Goal: Use online tool/utility: Utilize a website feature to perform a specific function

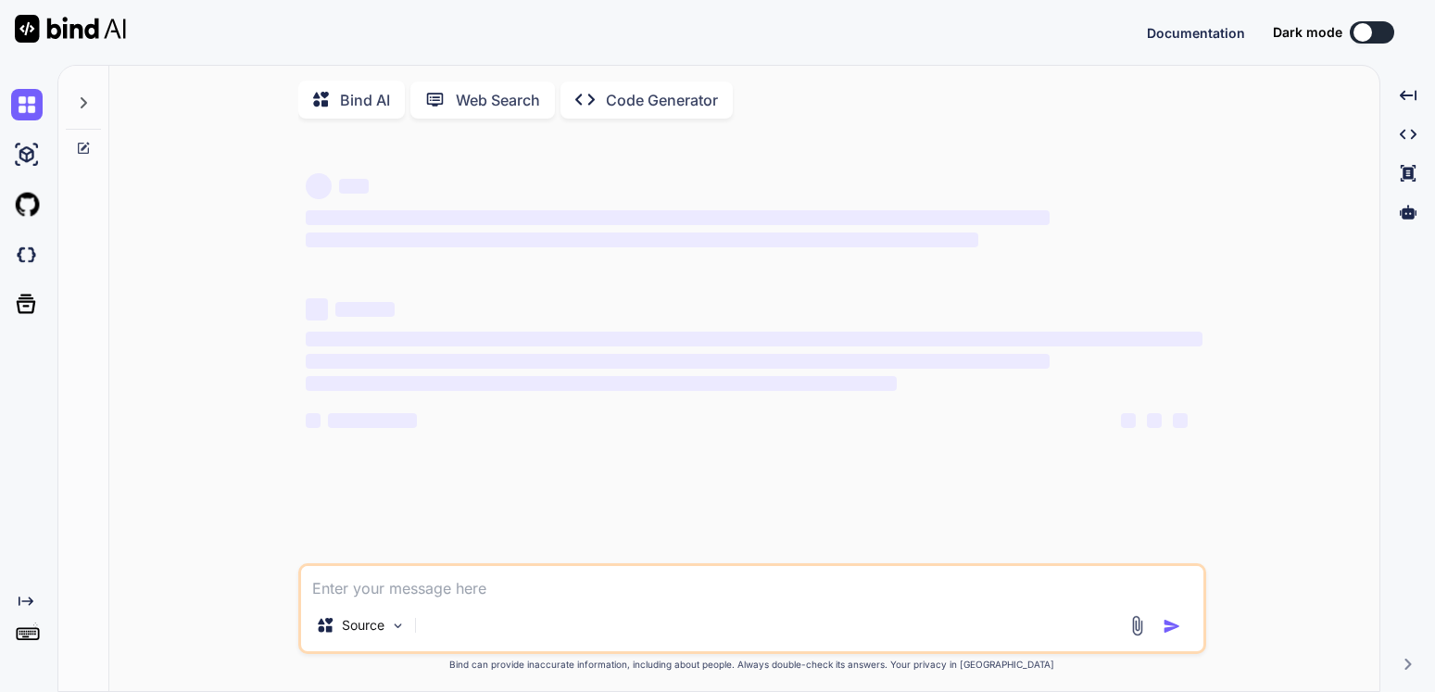
scroll to position [19, 0]
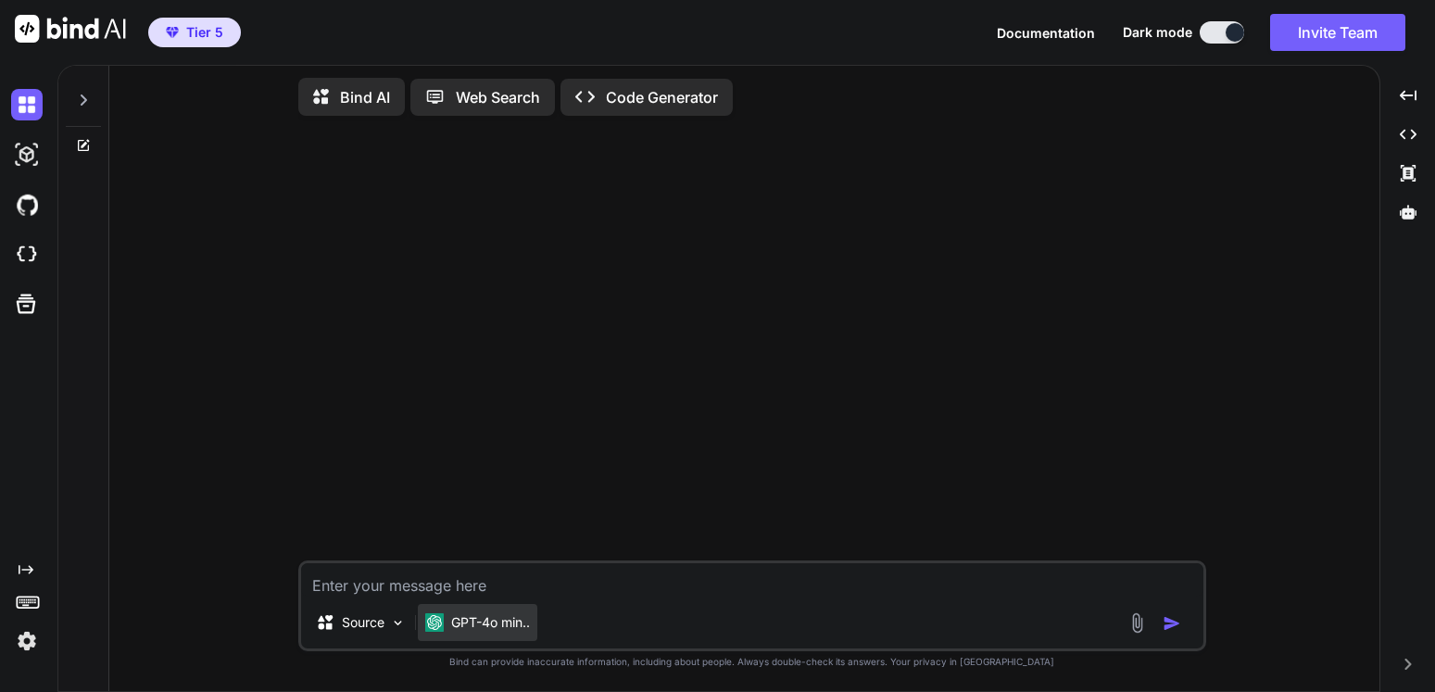
click at [517, 618] on p "GPT-4o min.." at bounding box center [490, 622] width 79 height 19
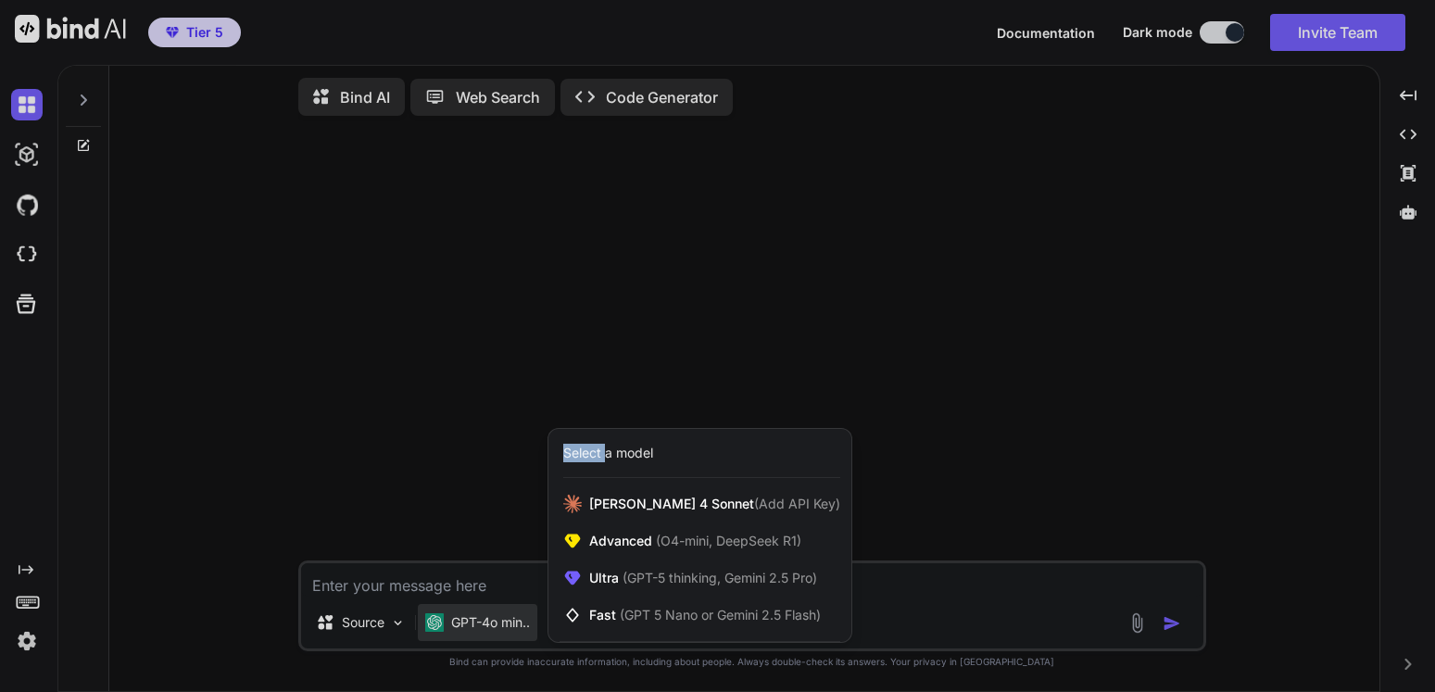
click at [518, 618] on div at bounding box center [717, 346] width 1435 height 692
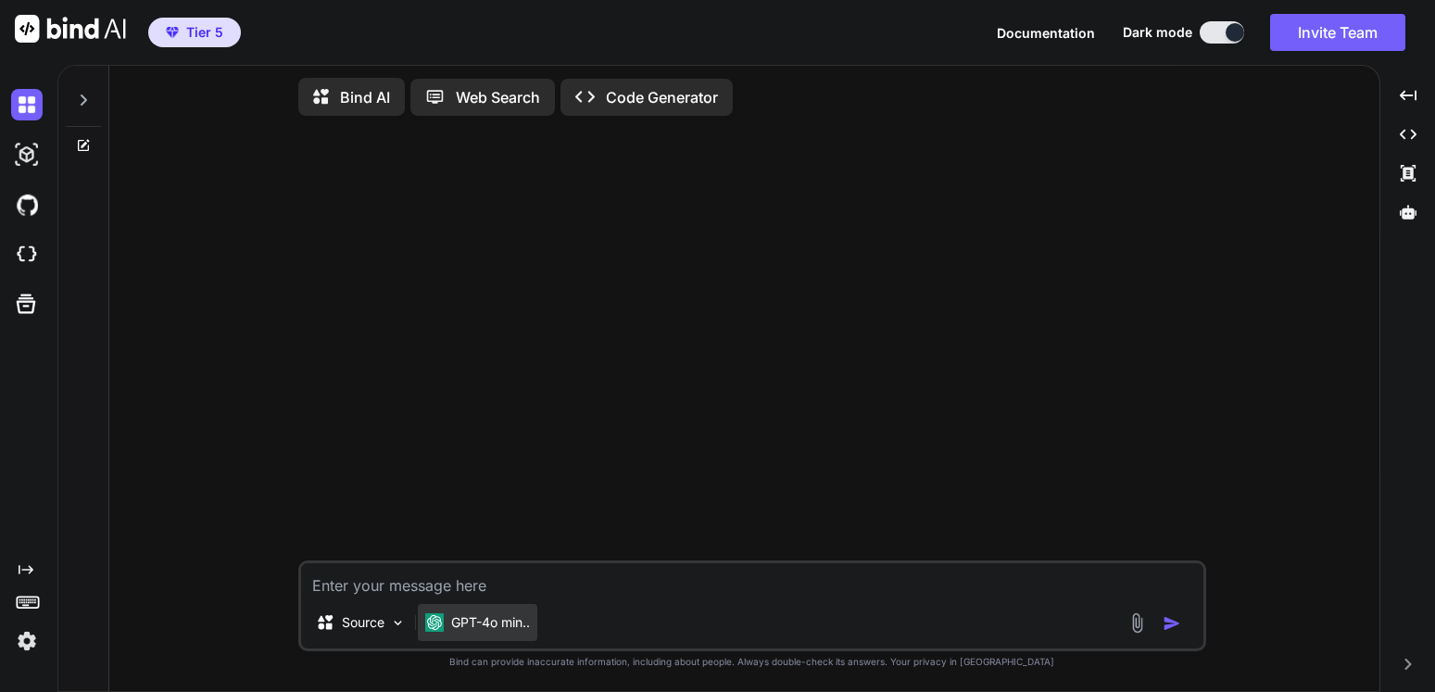
click at [528, 629] on p "GPT-4o min.." at bounding box center [490, 622] width 79 height 19
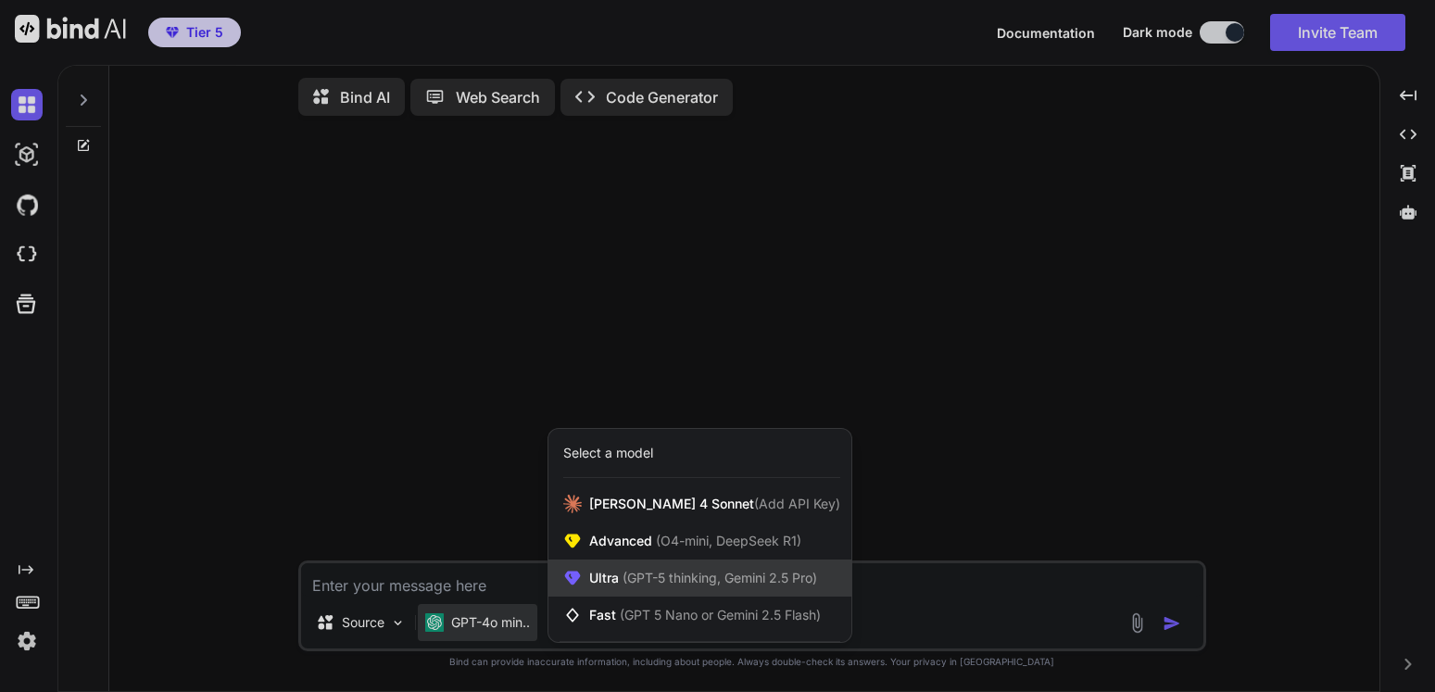
click at [709, 582] on span "(GPT-5 thinking, Gemini 2.5 Pro)" at bounding box center [718, 578] width 198 height 16
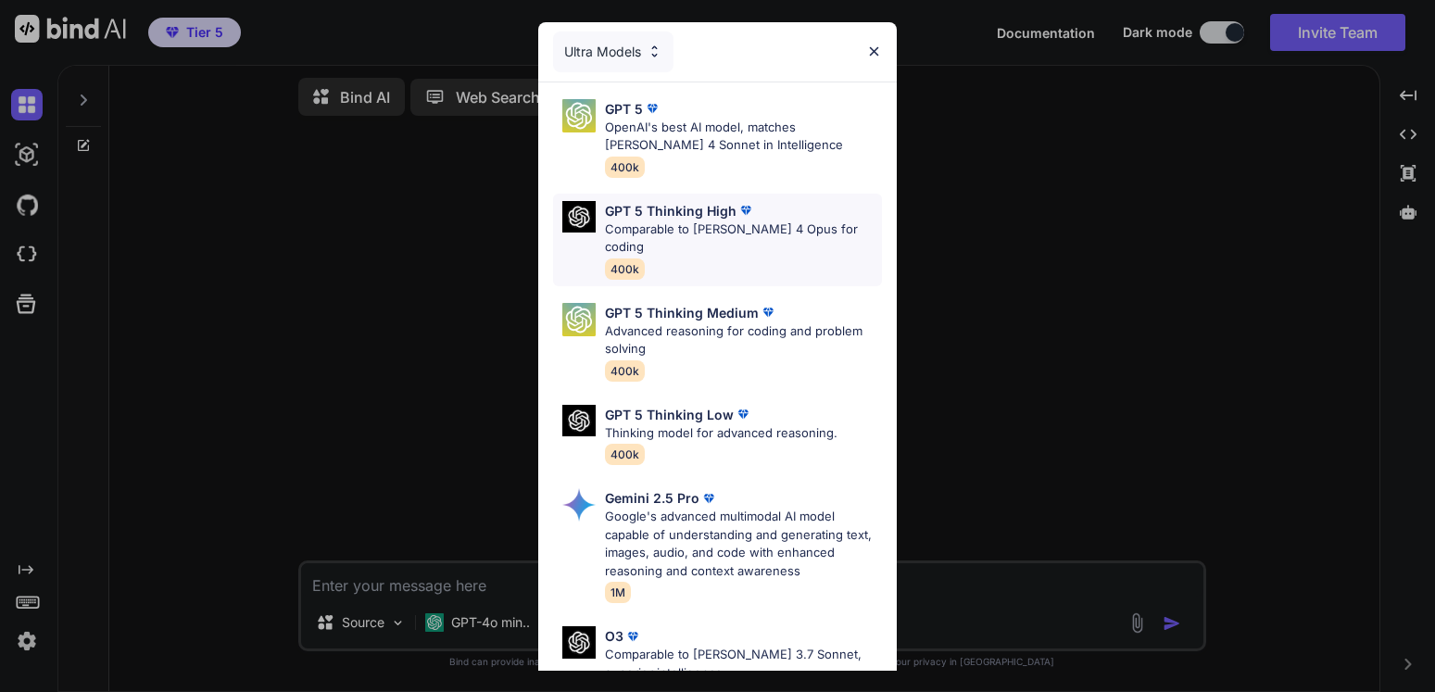
click at [718, 221] on p "Comparable to Claude 4 Opus for coding" at bounding box center [743, 239] width 277 height 36
type textarea "x"
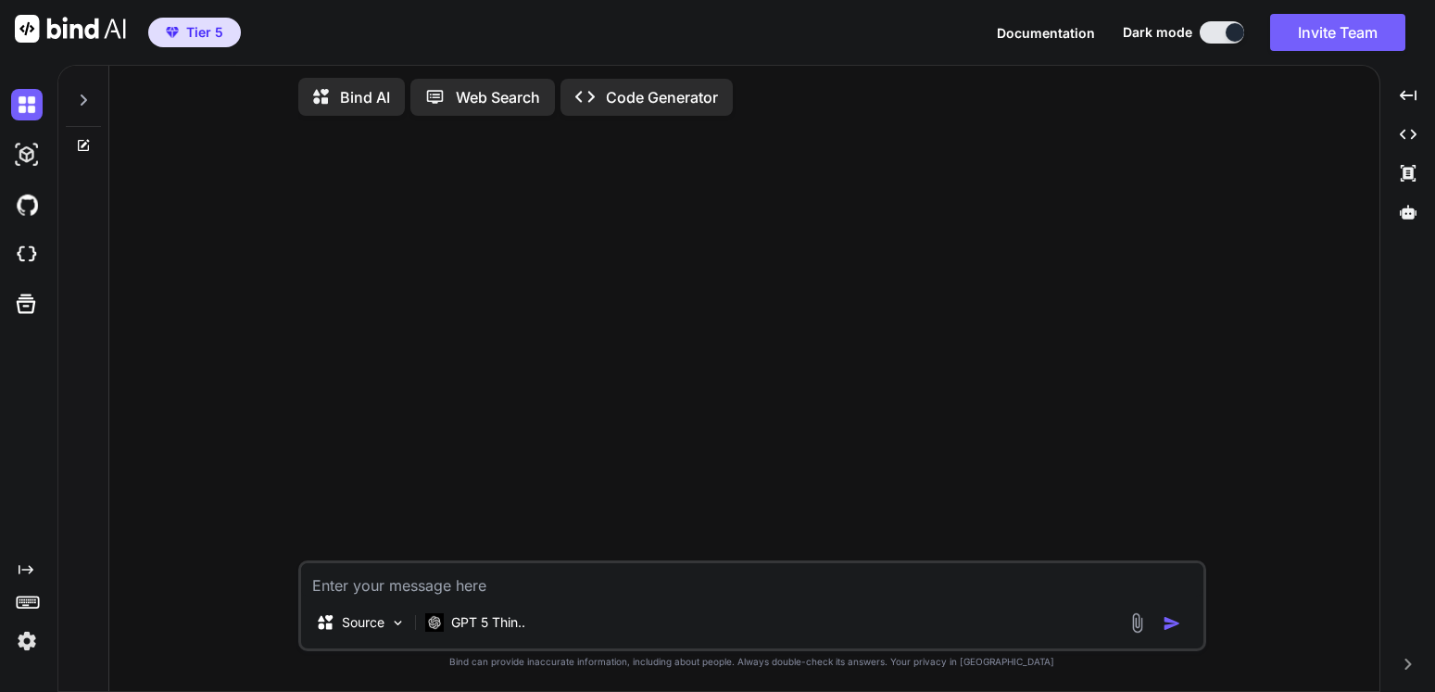
click at [477, 594] on textarea at bounding box center [752, 579] width 902 height 33
type textarea "I"
type textarea "x"
type textarea "I"
type textarea "x"
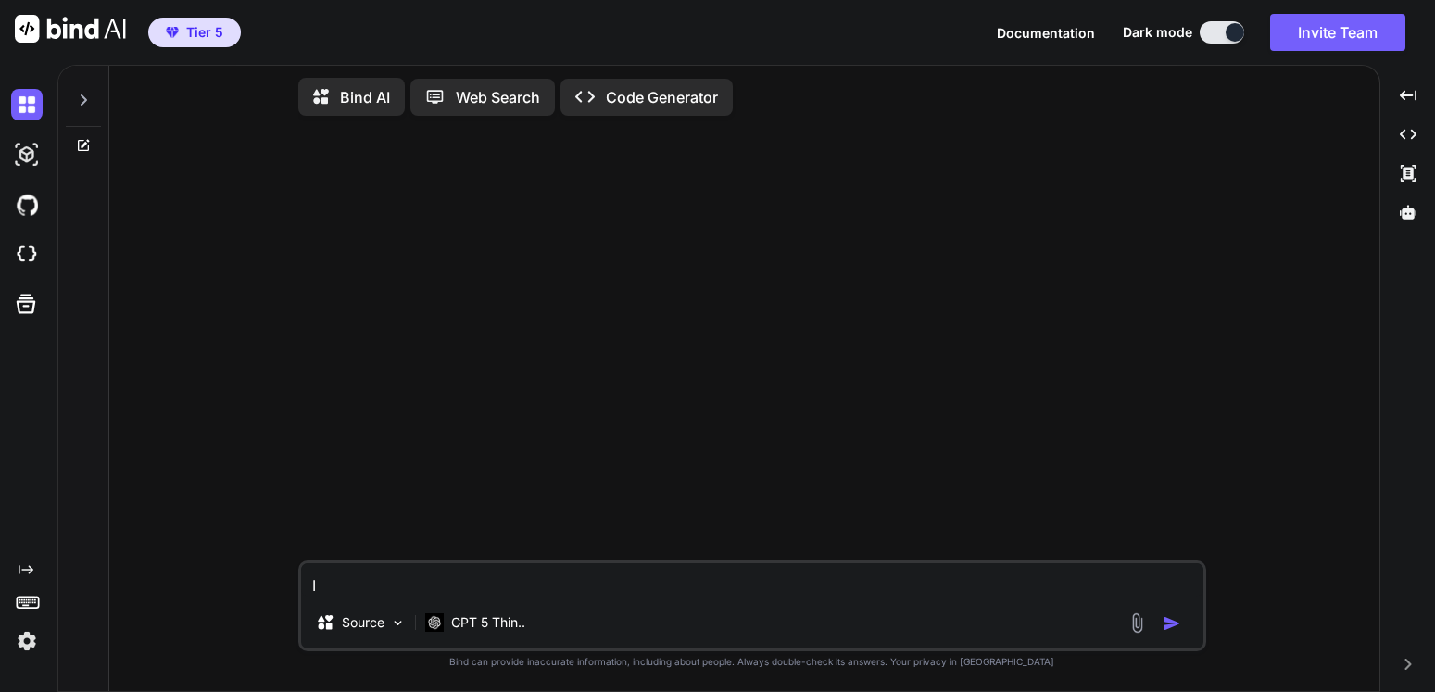
type textarea "I n"
type textarea "x"
type textarea "I ne"
type textarea "x"
type textarea "I nee"
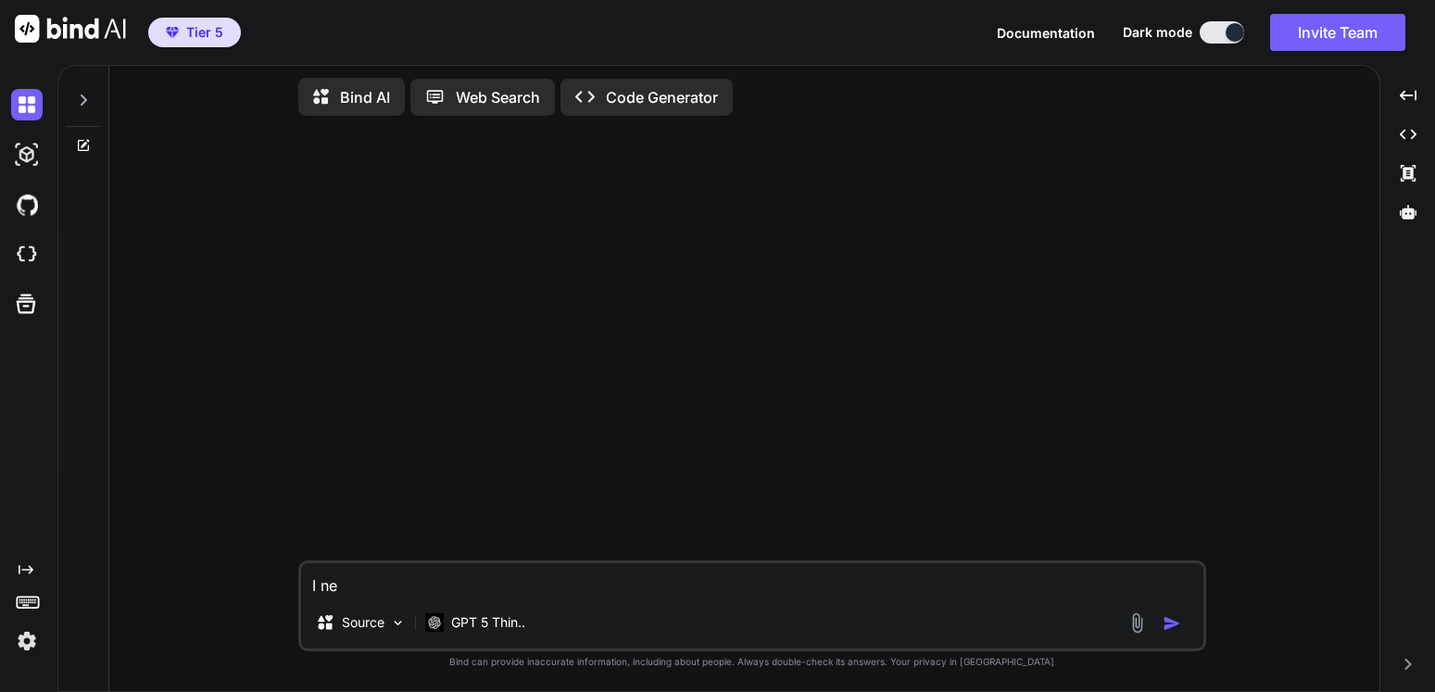
type textarea "x"
type textarea "I need"
type textarea "x"
type textarea "I need"
type textarea "x"
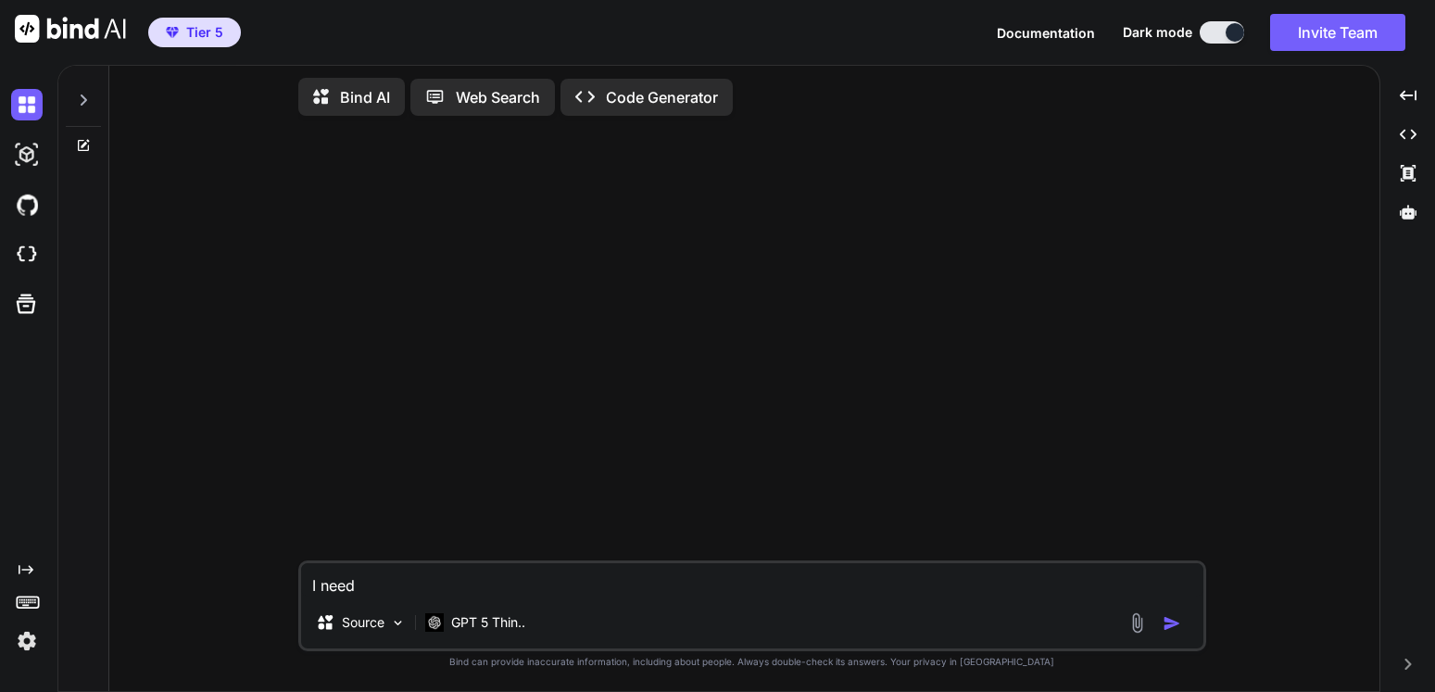
type textarea "I need m"
type textarea "x"
type textarea "I need mo"
type textarea "x"
type textarea "I need mod"
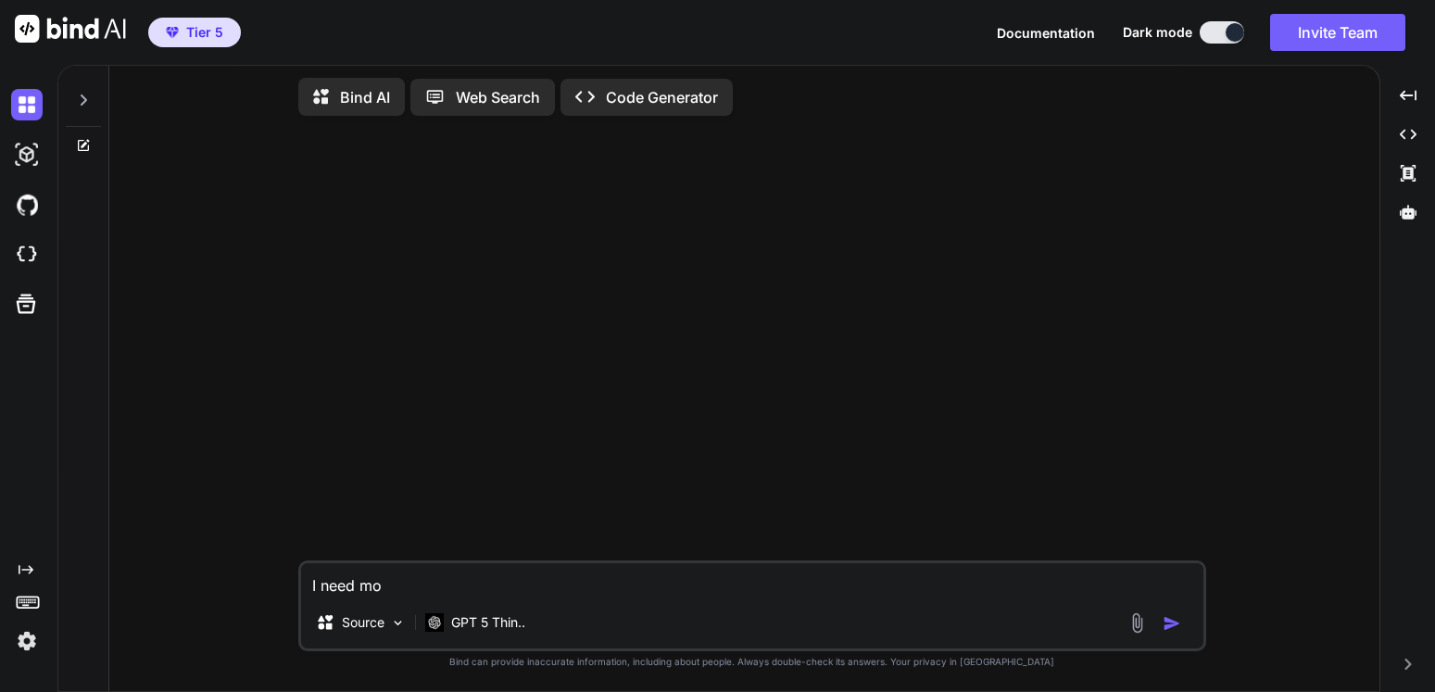
type textarea "x"
type textarea "I need modu"
type textarea "x"
type textarea "I need modul"
type textarea "x"
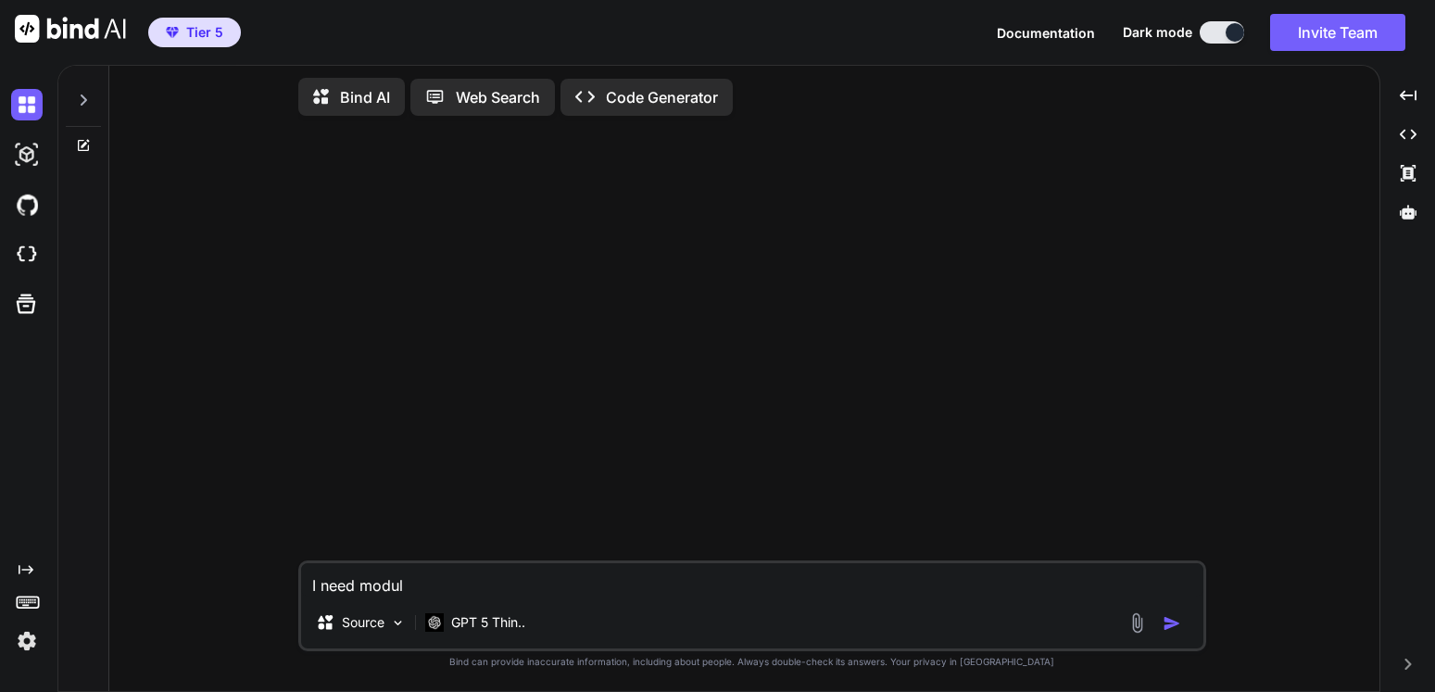
type textarea "I need modula"
type textarea "x"
type textarea "I need modular"
type textarea "x"
type textarea "I need modular"
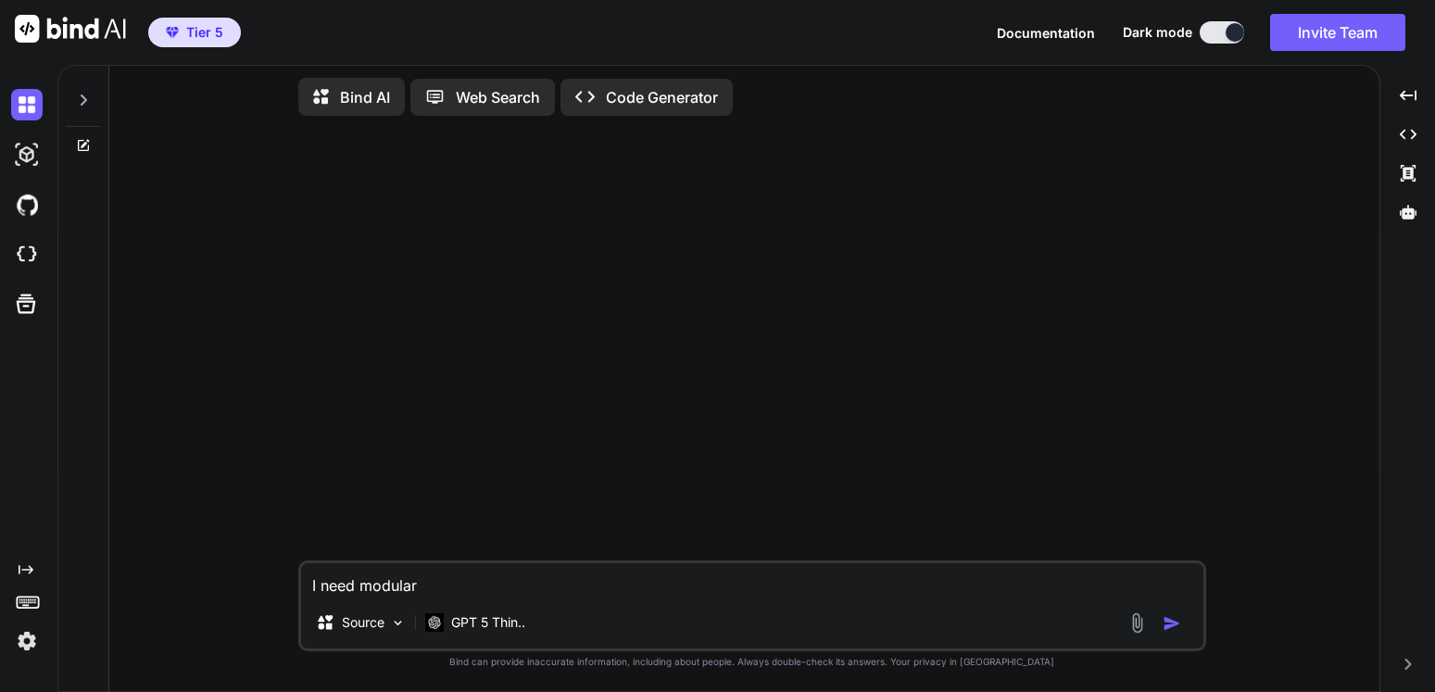
type textarea "x"
type textarea "I need modular p"
type textarea "x"
type textarea "I need modular py"
type textarea "x"
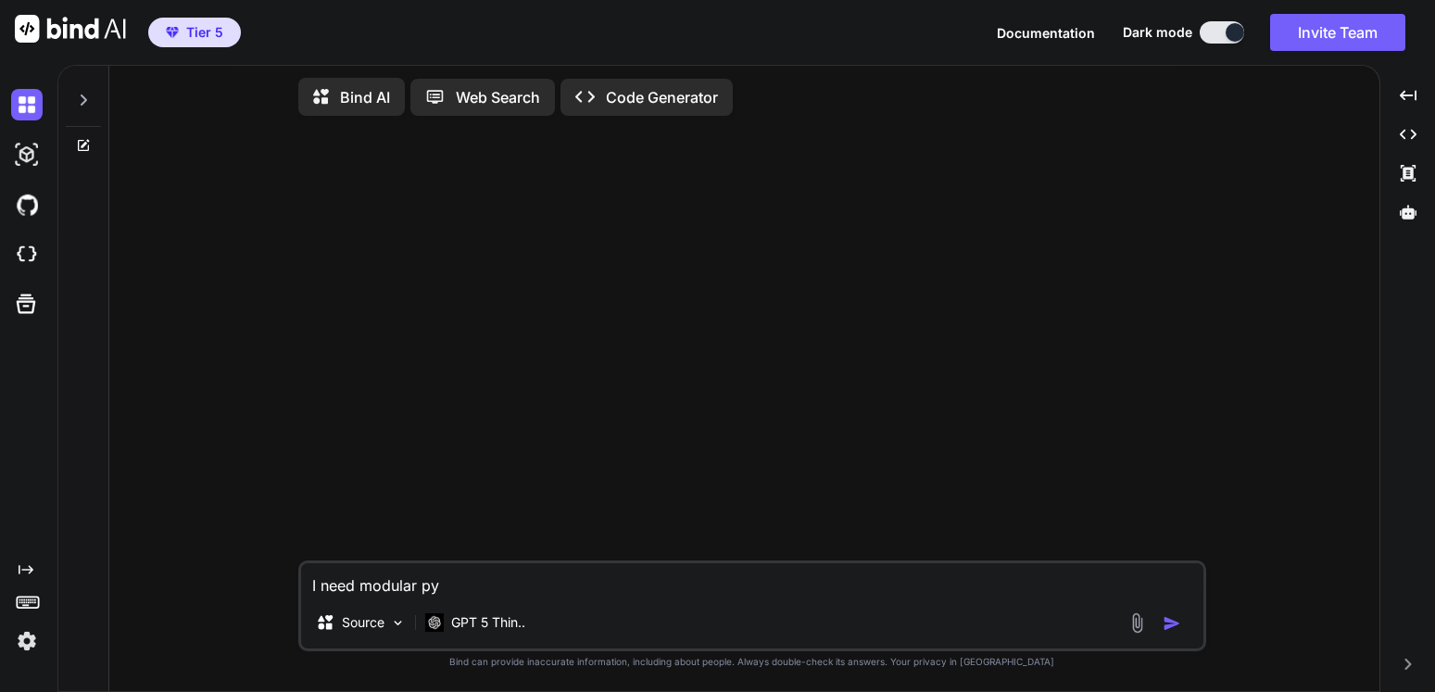
type textarea "I need modular pyt"
type textarea "x"
type textarea "I need modular pyth"
type textarea "x"
type textarea "I need modular pytho"
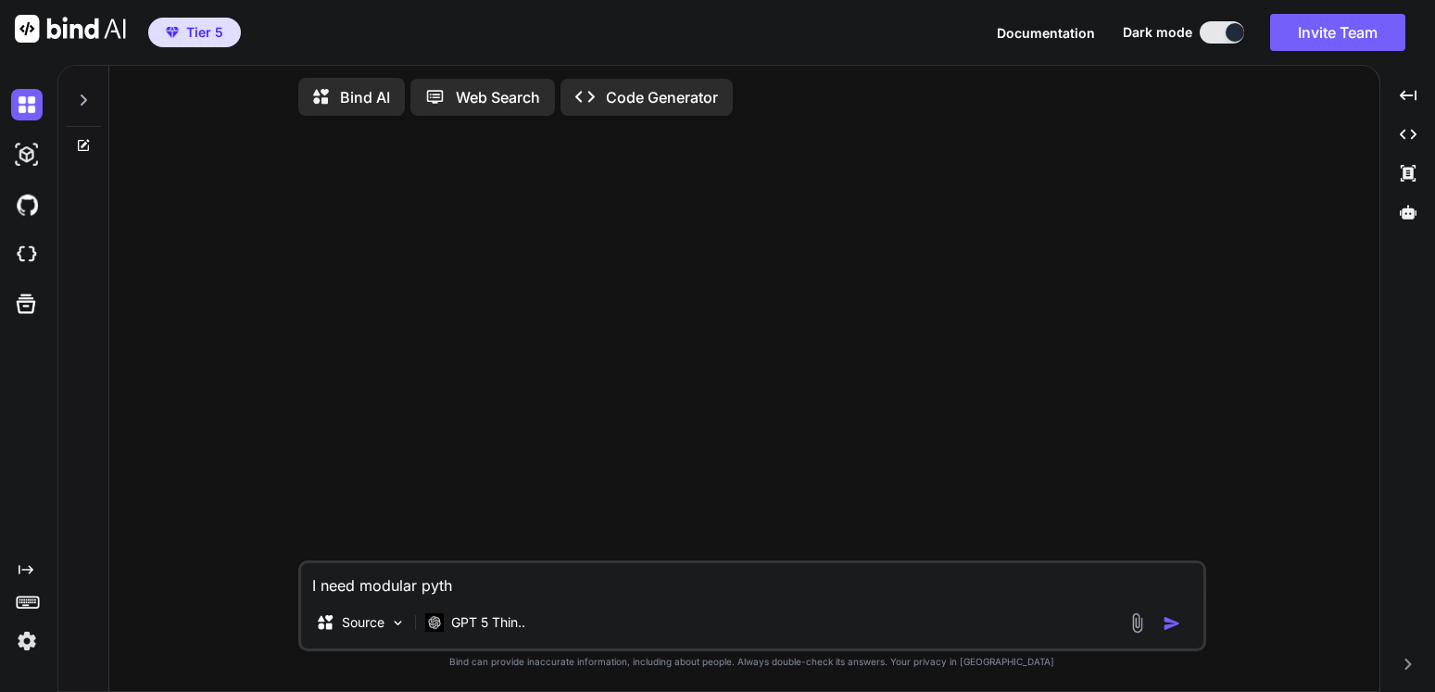
type textarea "x"
type textarea "I need modular python"
type textarea "x"
type textarea "I need modular python"
type textarea "x"
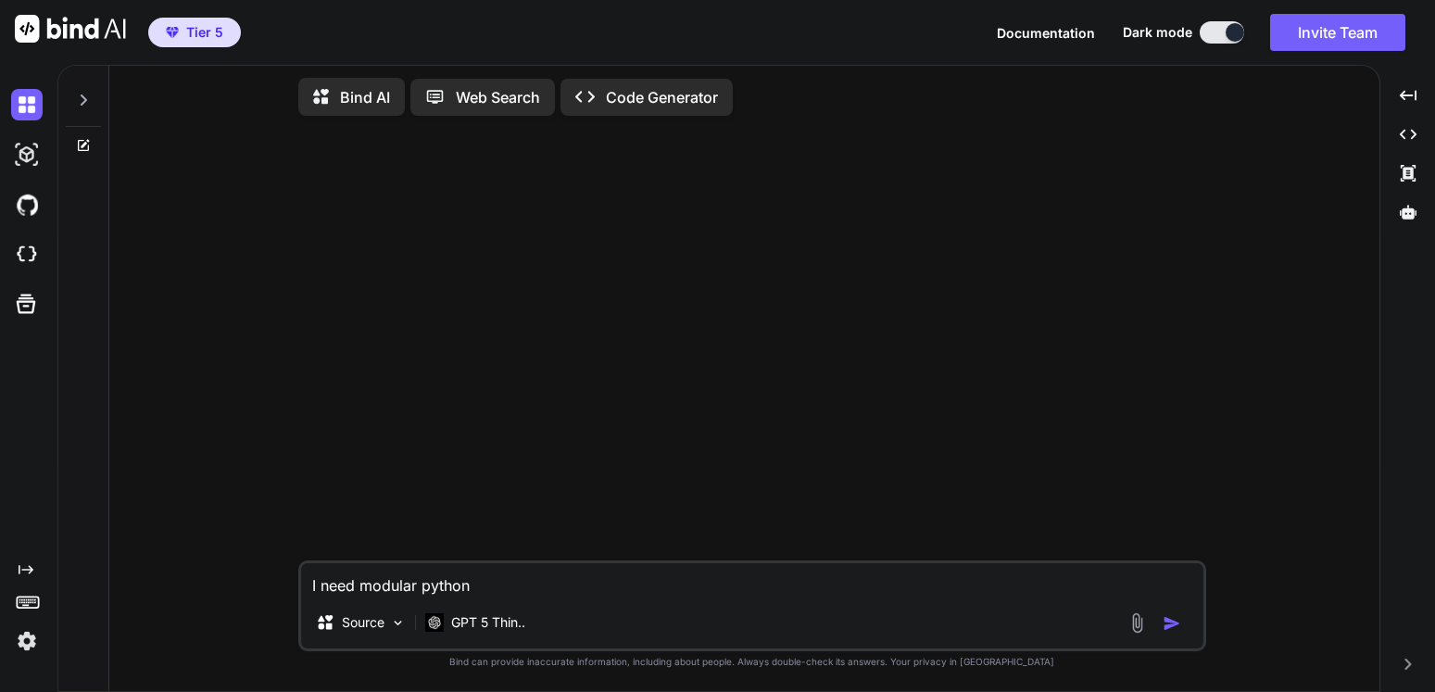
type textarea "I need modular python p"
type textarea "x"
type textarea "I need modular python pa"
type textarea "x"
type textarea "I need modular python pan"
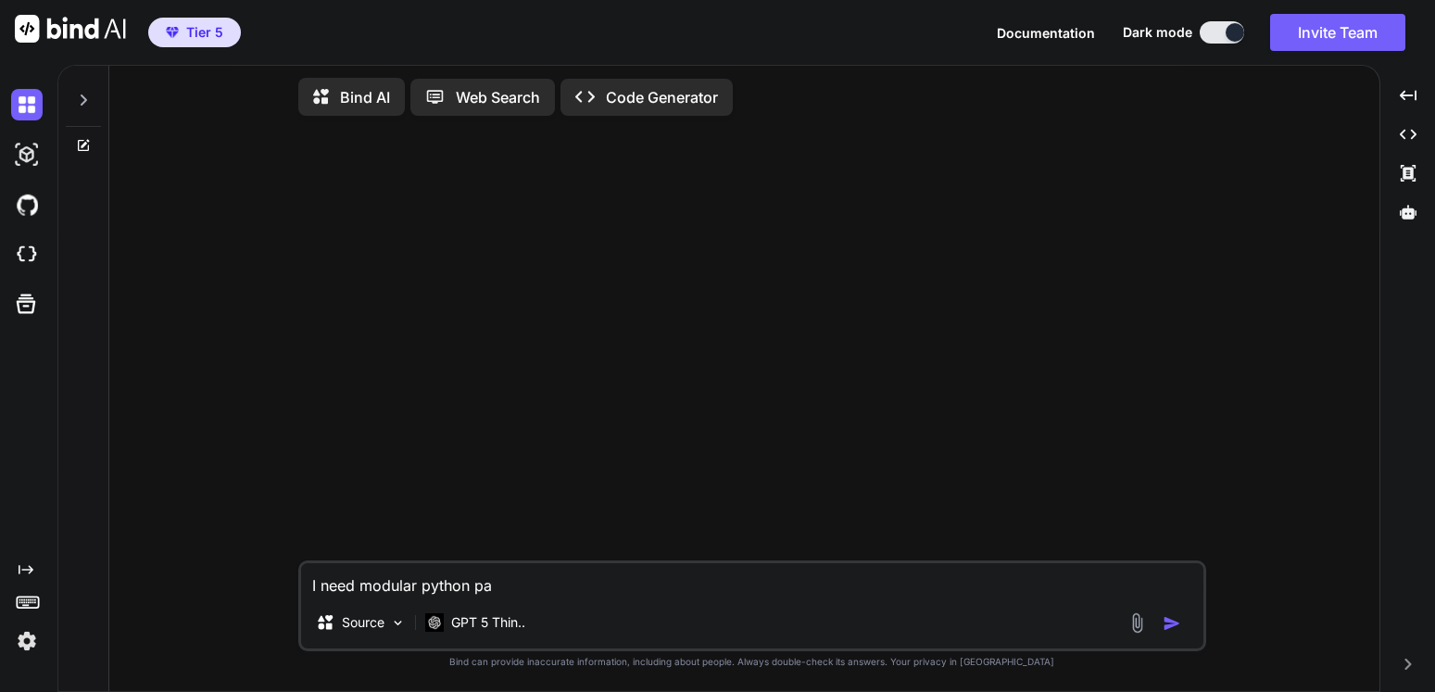
type textarea "x"
type textarea "I need modular python pand"
type textarea "x"
type textarea "I need modular python panda"
type textarea "x"
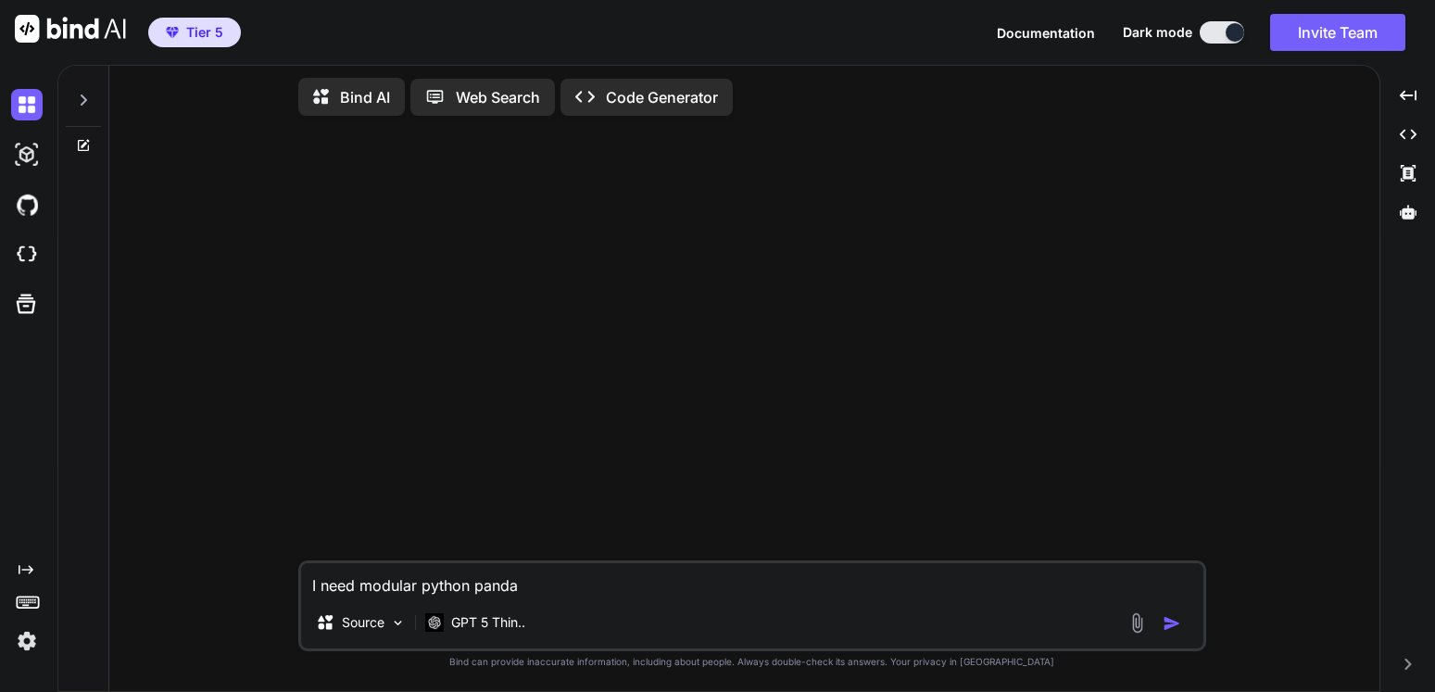
type textarea "I need modular python pandas"
type textarea "x"
type textarea "I need modular python pandas"
type textarea "x"
type textarea "I need modular python pandas a"
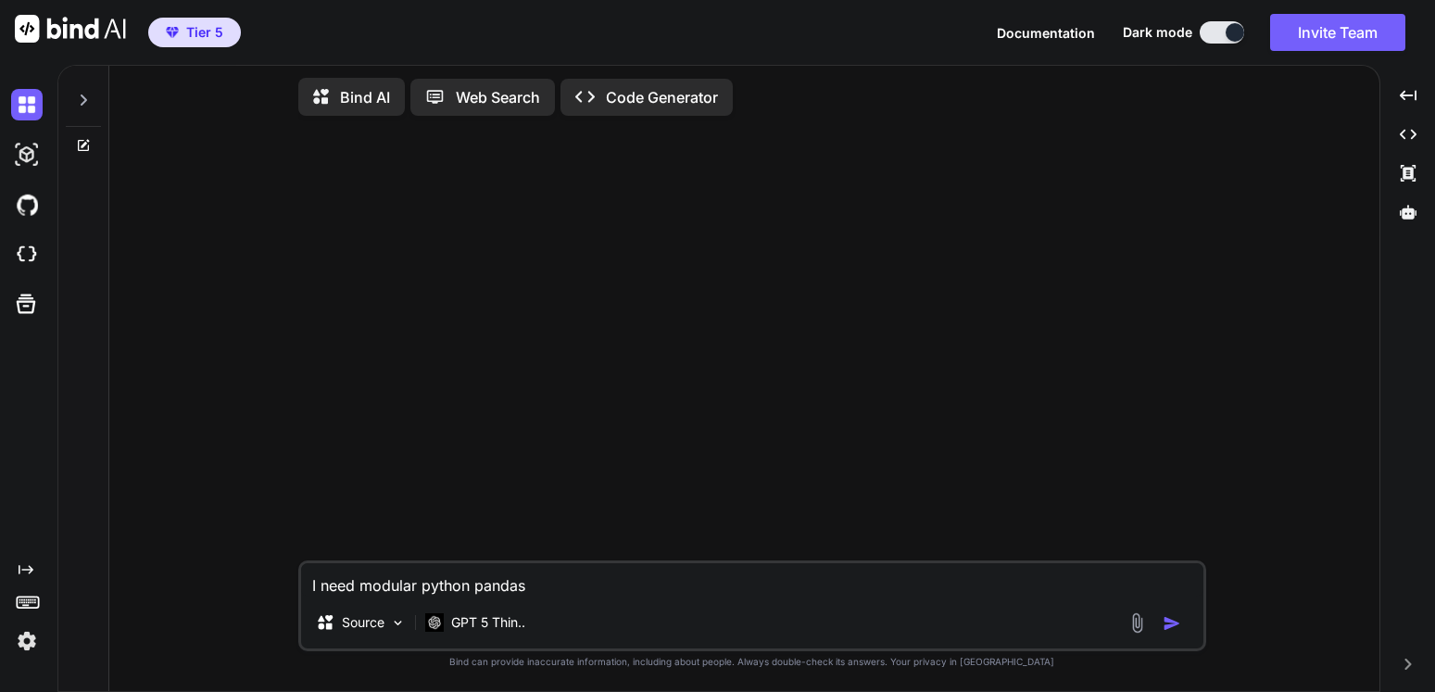
type textarea "x"
type textarea "I need modular python pandas an"
type textarea "x"
type textarea "I need modular python pandas and"
type textarea "x"
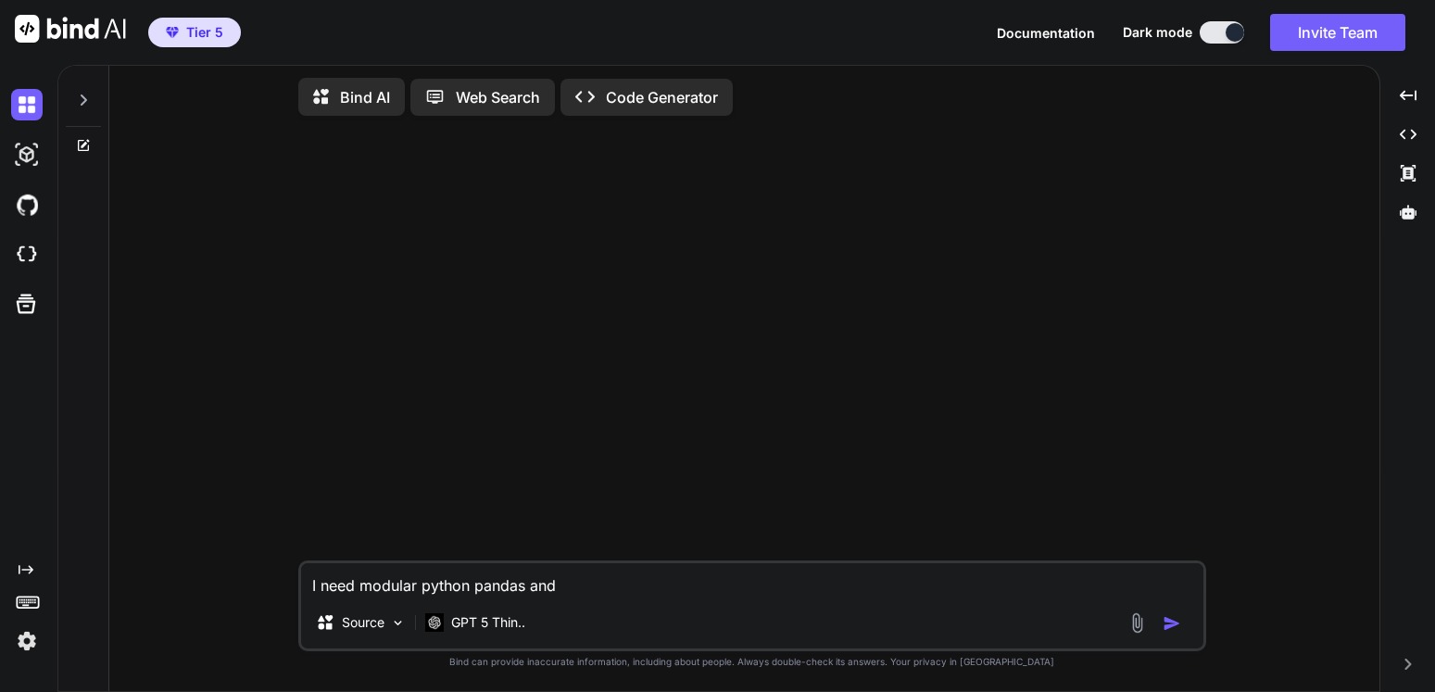
type textarea "I need modular python pandas and"
type textarea "x"
type textarea "I need modular python pandas and n"
type textarea "x"
type textarea "I need modular python pandas and nu"
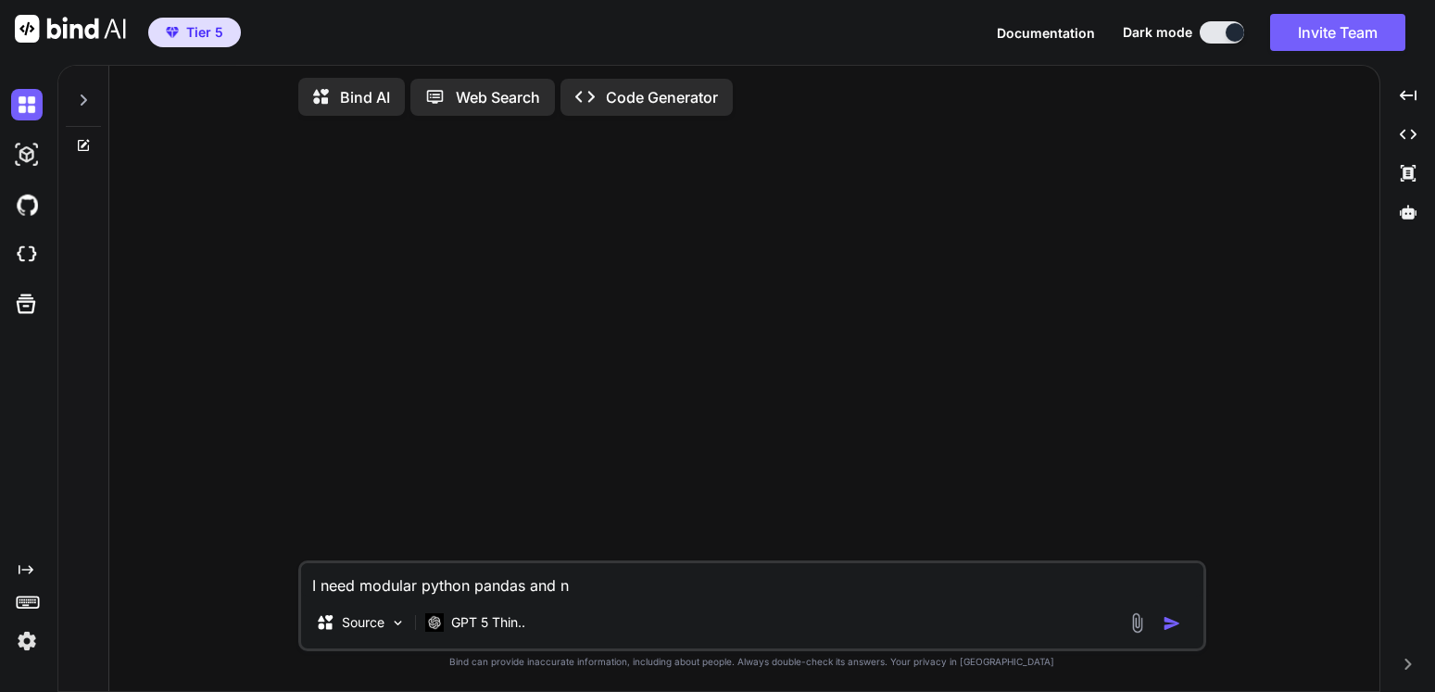
type textarea "x"
type textarea "I need modular python pandas and num"
type textarea "x"
type textarea "I need modular python pandas and nump"
type textarea "x"
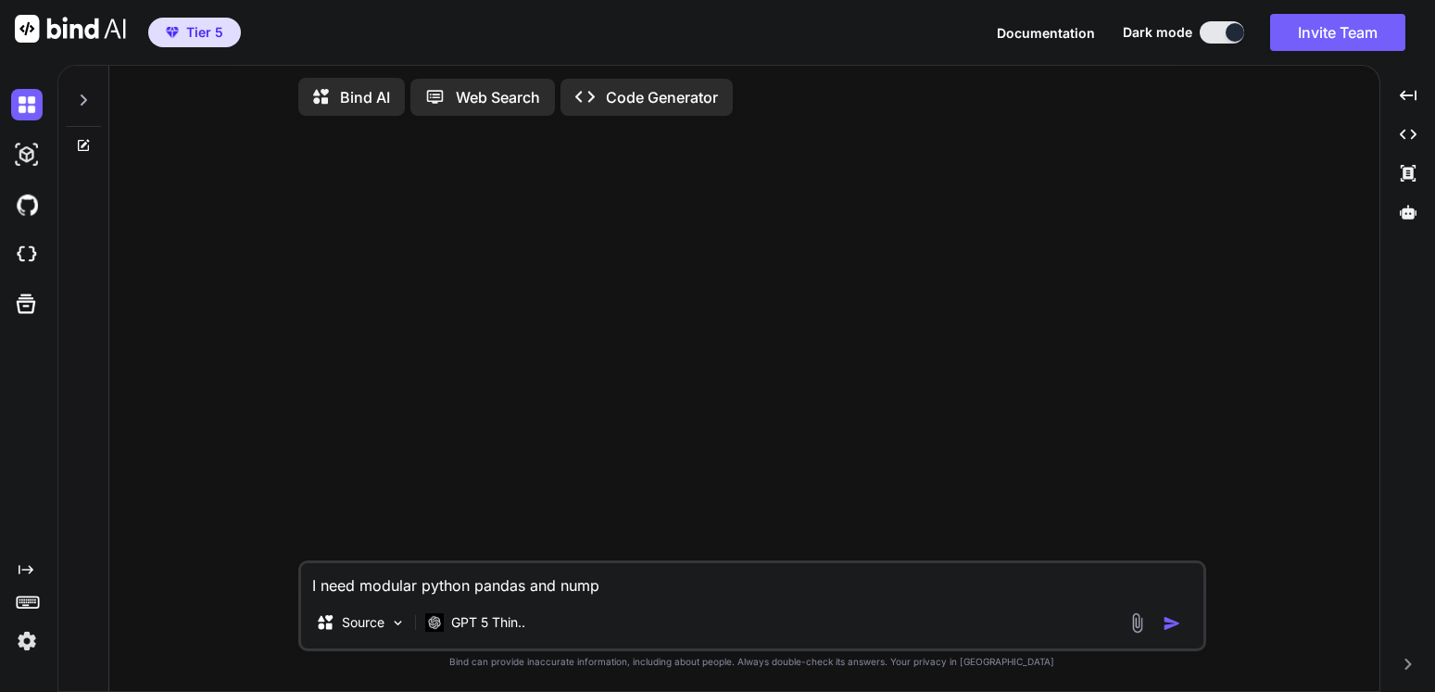
type textarea "I need modular python pandas and numpy"
type textarea "x"
type textarea "I need modular python pandas and numpy"
type textarea "x"
type textarea "I need modular python pandas and numpy c"
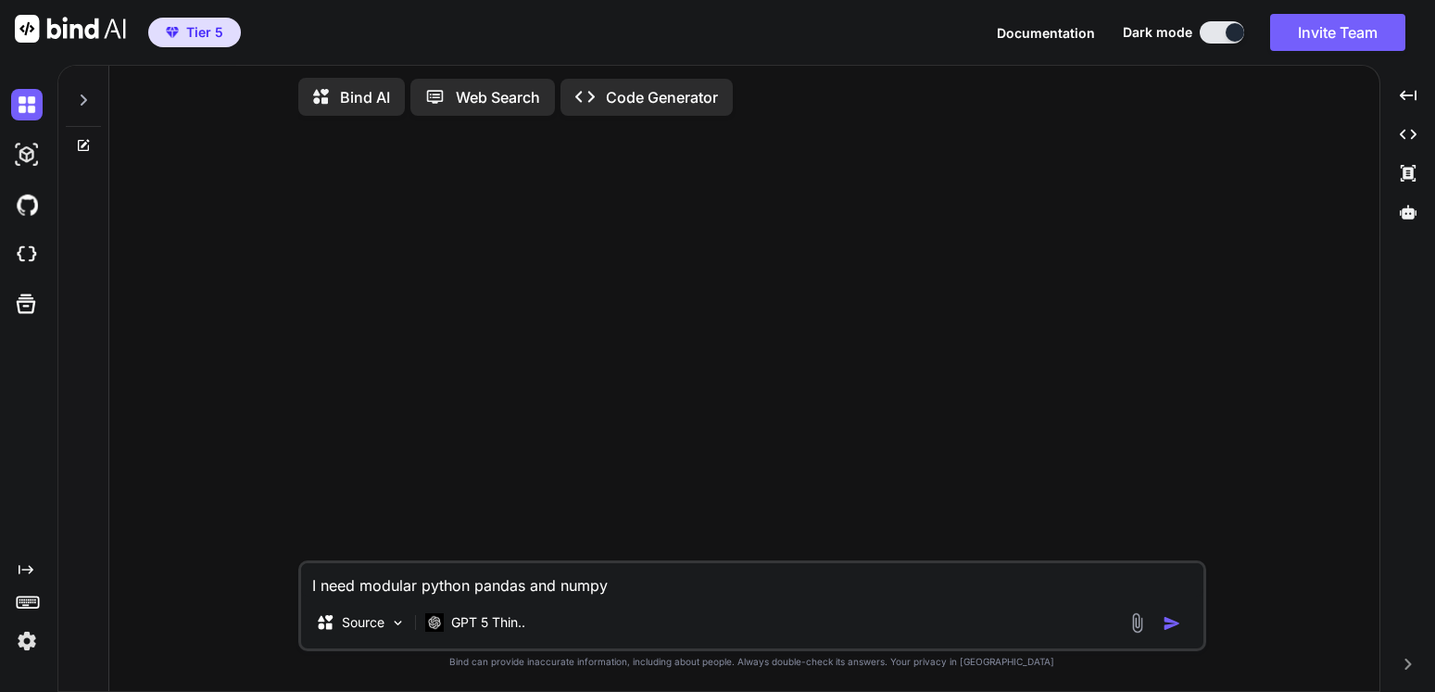
type textarea "x"
type textarea "I need modular python pandas and numpy co"
type textarea "x"
type textarea "I need modular python pandas and numpy cod"
type textarea "x"
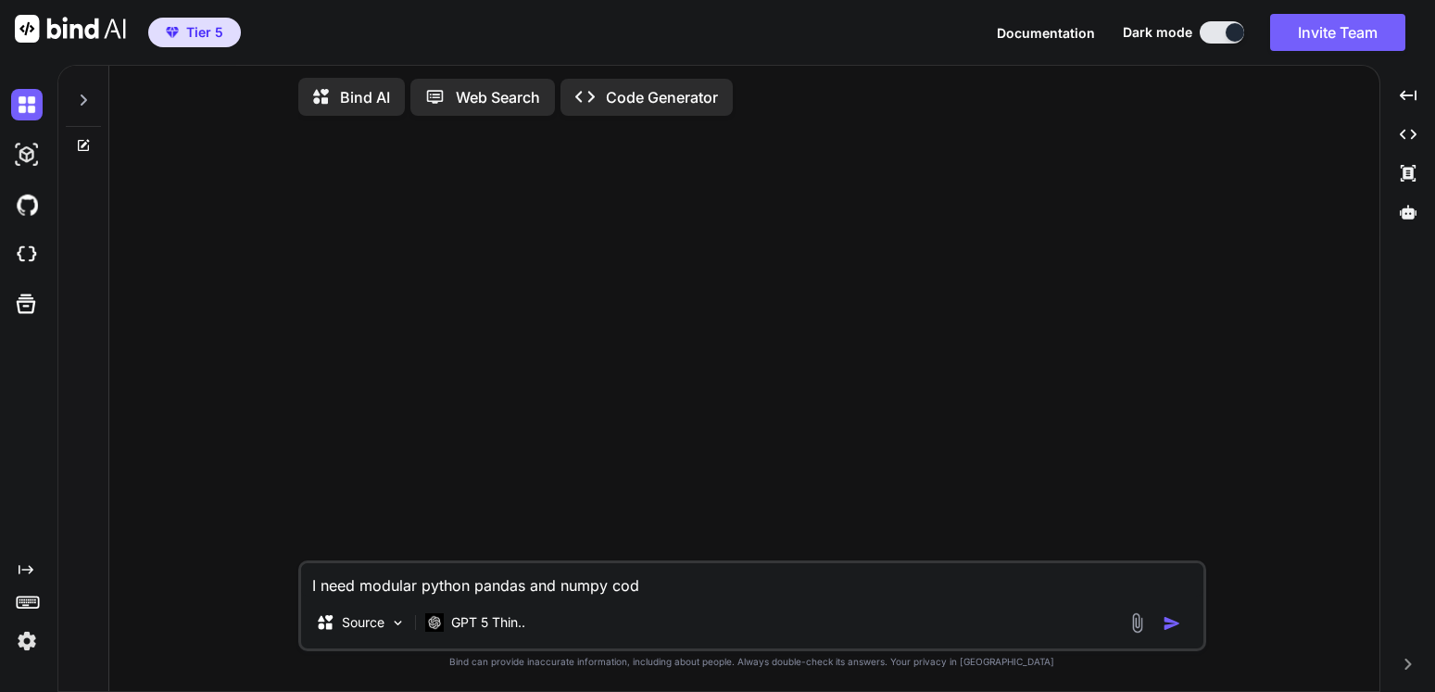
type textarea "I need modular python pandas and numpy code"
type textarea "x"
type textarea "I need modular python pandas and numpy code"
type textarea "x"
type textarea "I need modular python pandas and numpy code t"
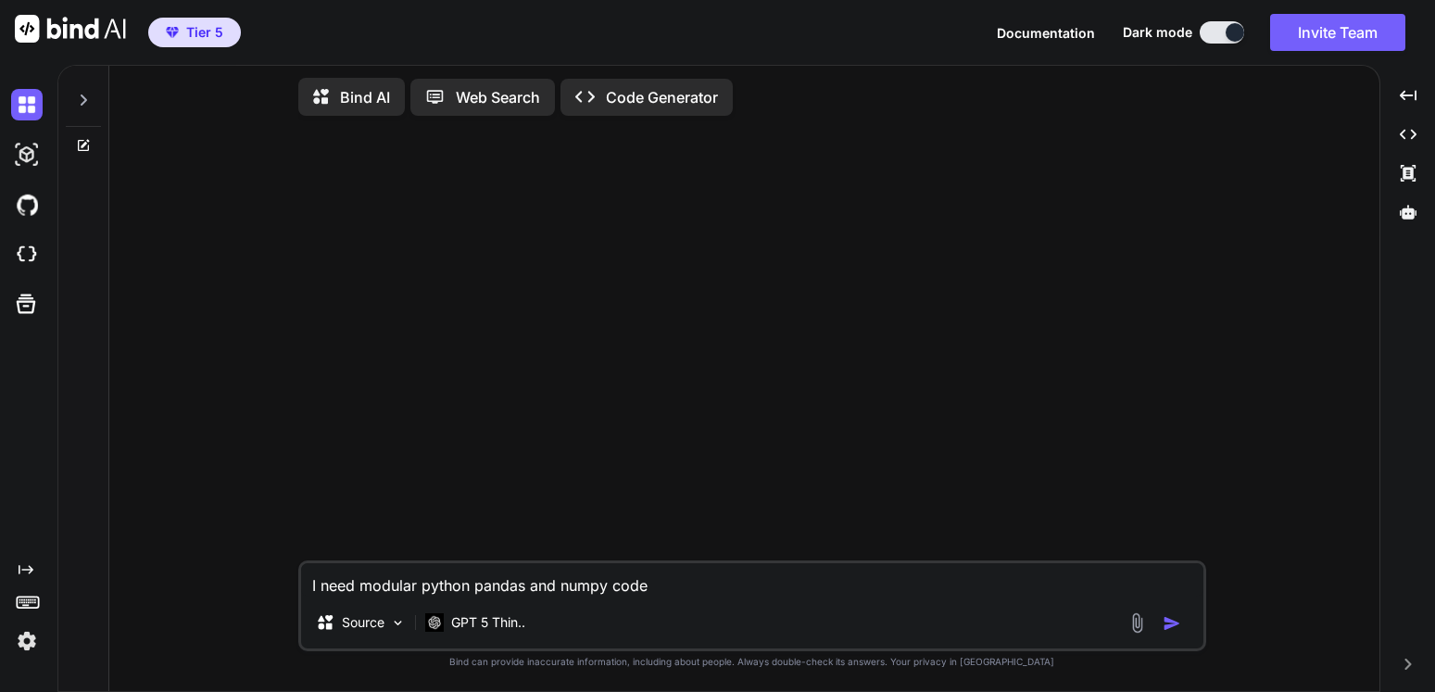
type textarea "x"
type textarea "I need modular python pandas and numpy code th"
type textarea "x"
type textarea "I need modular python pandas and numpy code tha"
type textarea "x"
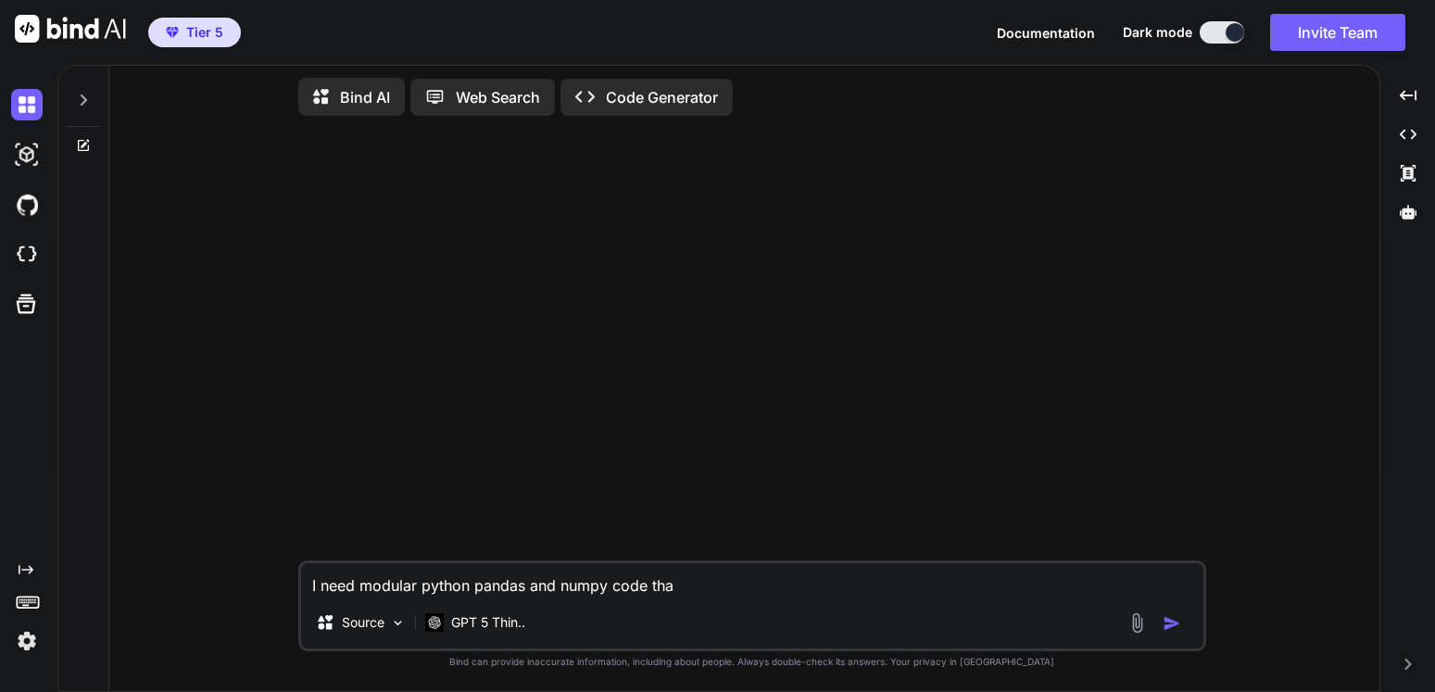
type textarea "I need modular python pandas and numpy code that"
type textarea "x"
type textarea "I need modular python pandas and numpy code that"
type textarea "x"
type textarea "I need modular python pandas and numpy code that w"
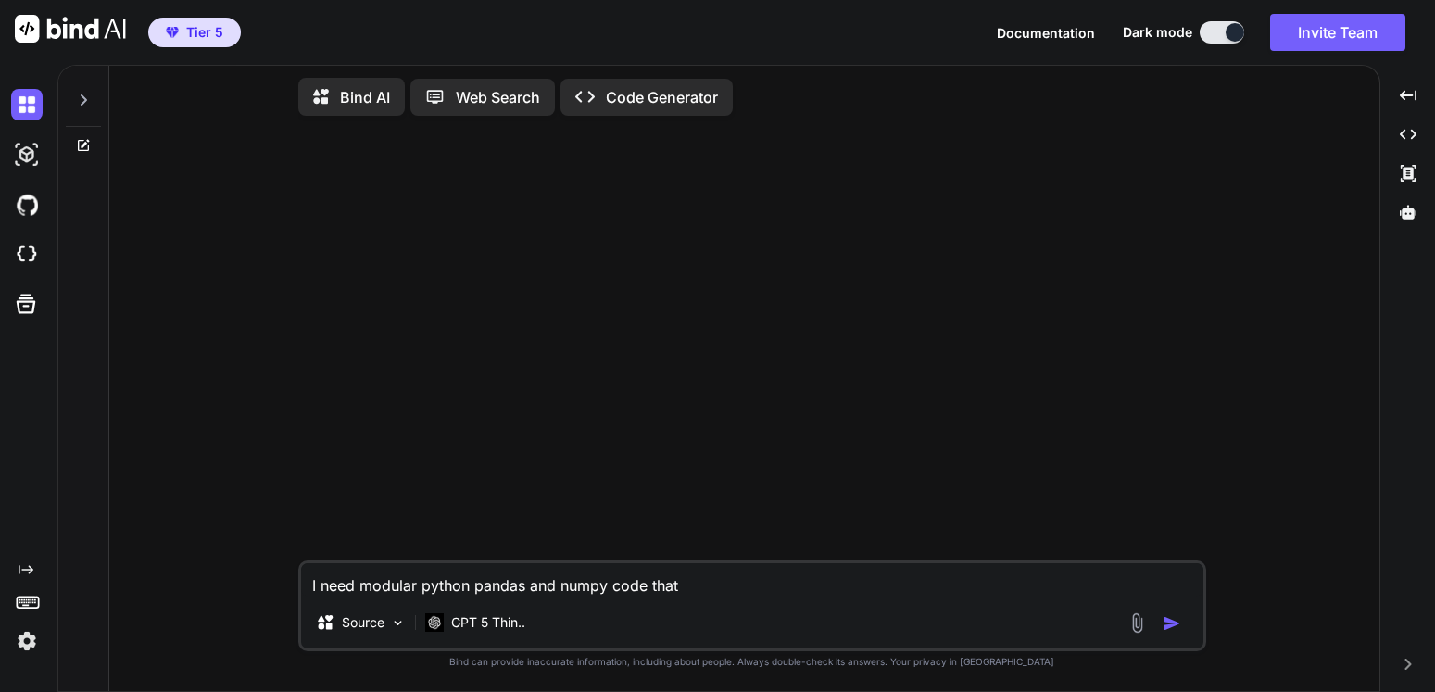
type textarea "x"
type textarea "I need modular python pandas and numpy code that wi"
type textarea "x"
type textarea "I need modular python pandas and numpy code that wil"
type textarea "x"
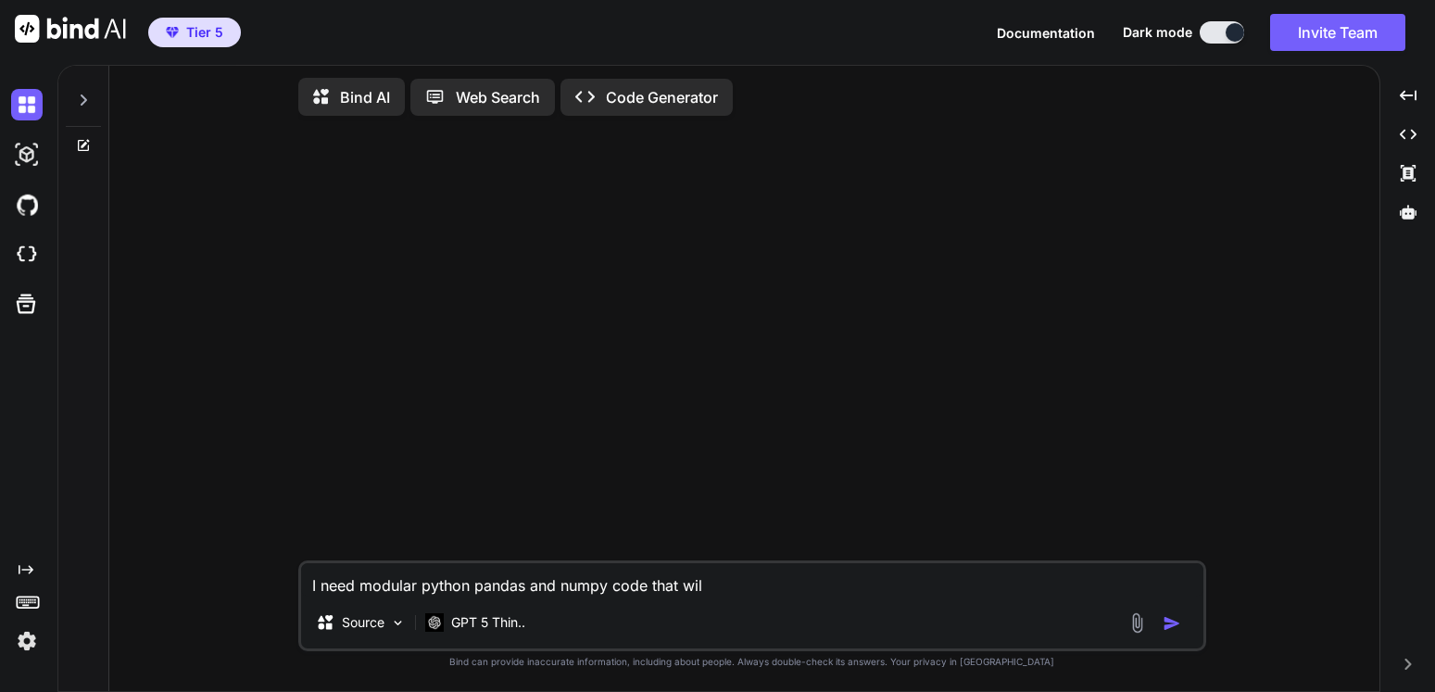
type textarea "I need modular python pandas and numpy code that will"
type textarea "x"
type textarea "I need modular python pandas and numpy code that will"
type textarea "x"
type textarea "I need modular python pandas and numpy code that will t"
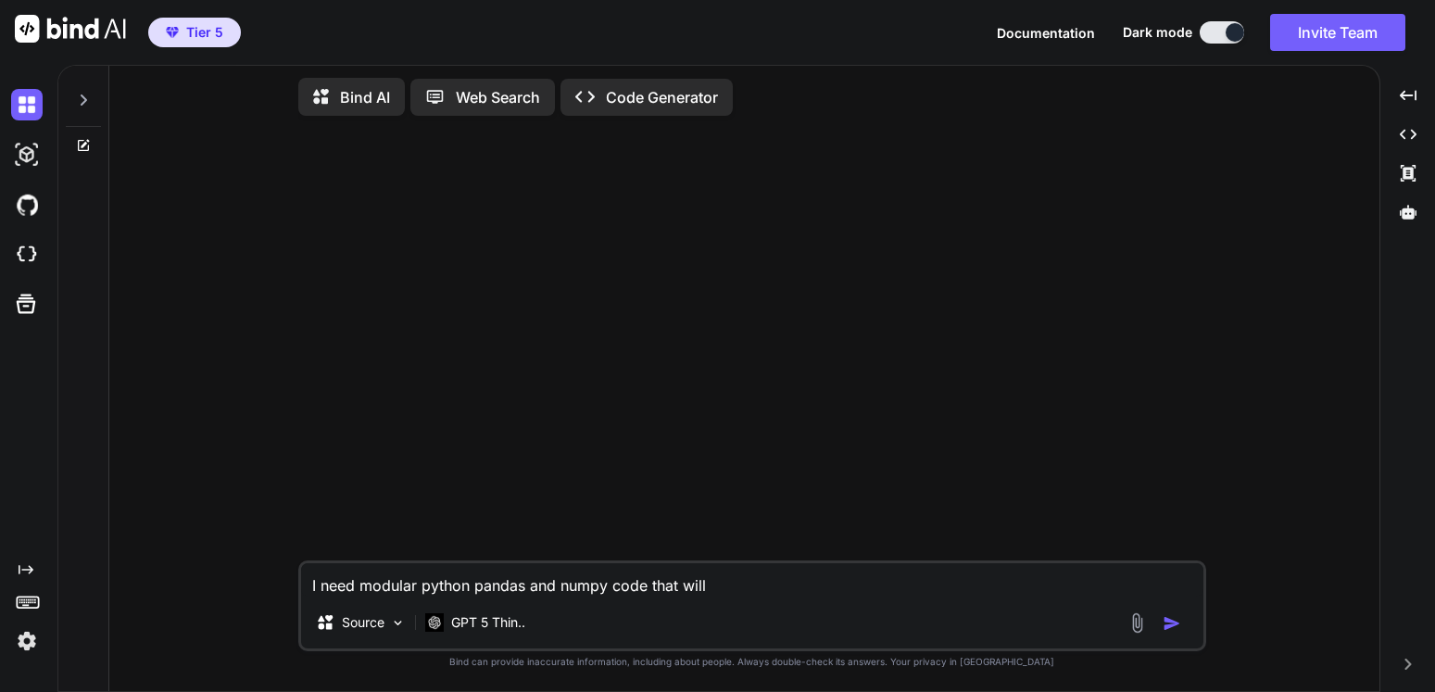
type textarea "x"
type textarea "I need modular python pandas and numpy code that will ta"
type textarea "x"
type textarea "I need modular python pandas and numpy code that will tak"
type textarea "x"
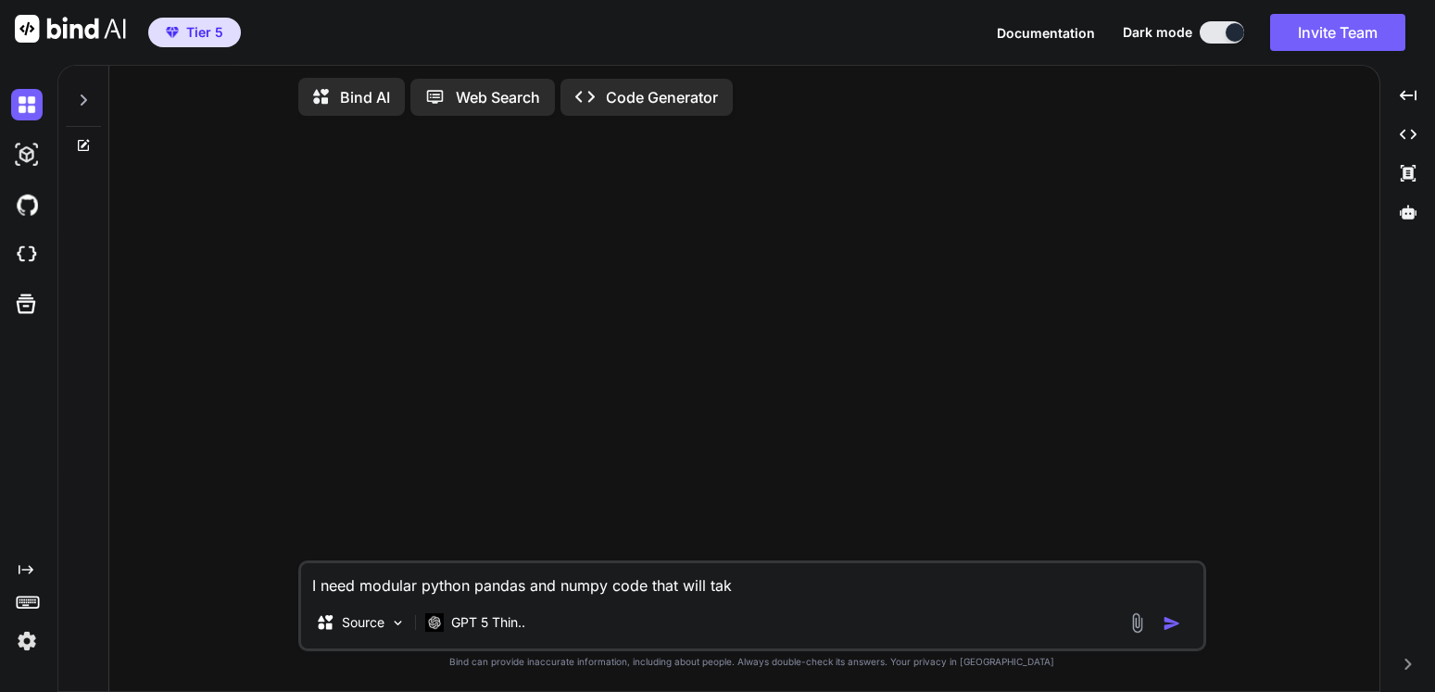
type textarea "I need modular python pandas and numpy code that will take"
type textarea "x"
type textarea "I need modular python pandas and numpy code that will take"
type textarea "x"
type textarea "I need modular python pandas and numpy code that will take i"
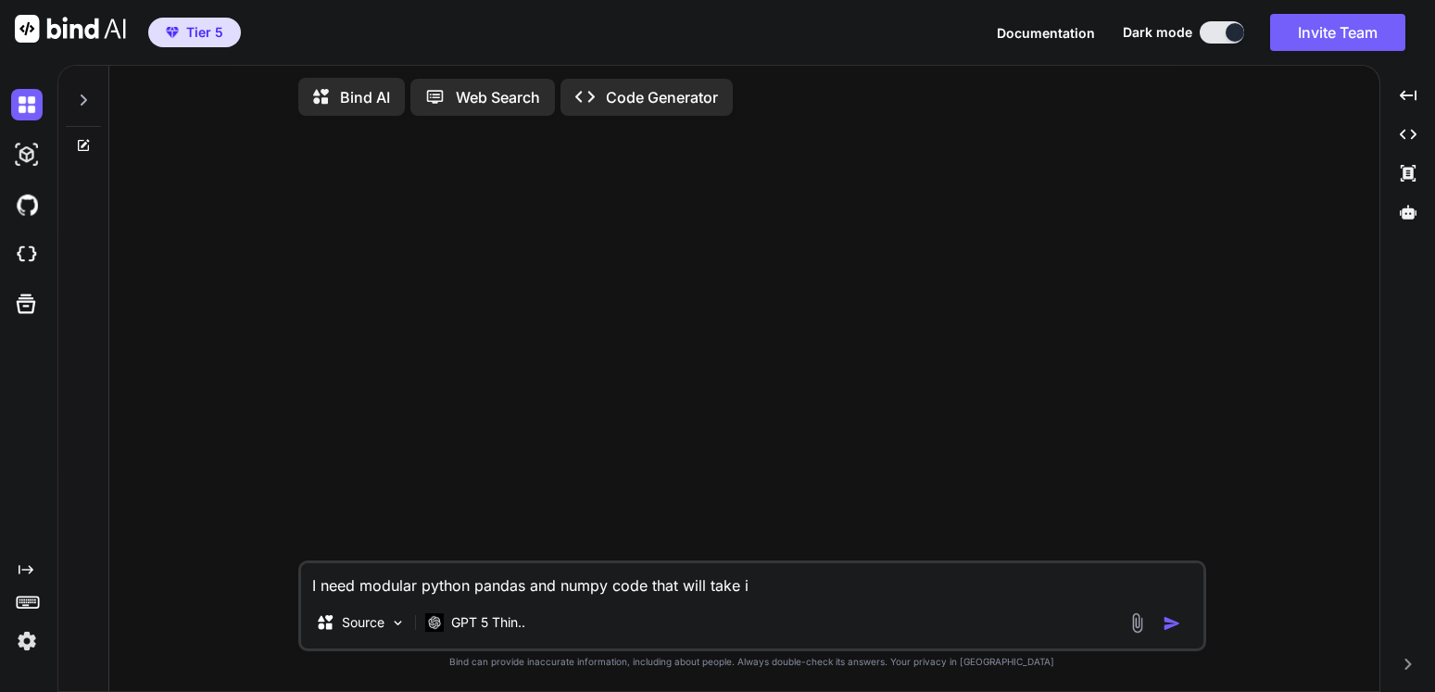
type textarea "x"
type textarea "I need modular python pandas and numpy code that will take in"
type textarea "x"
type textarea "I need modular python pandas and numpy code that will take in"
type textarea "x"
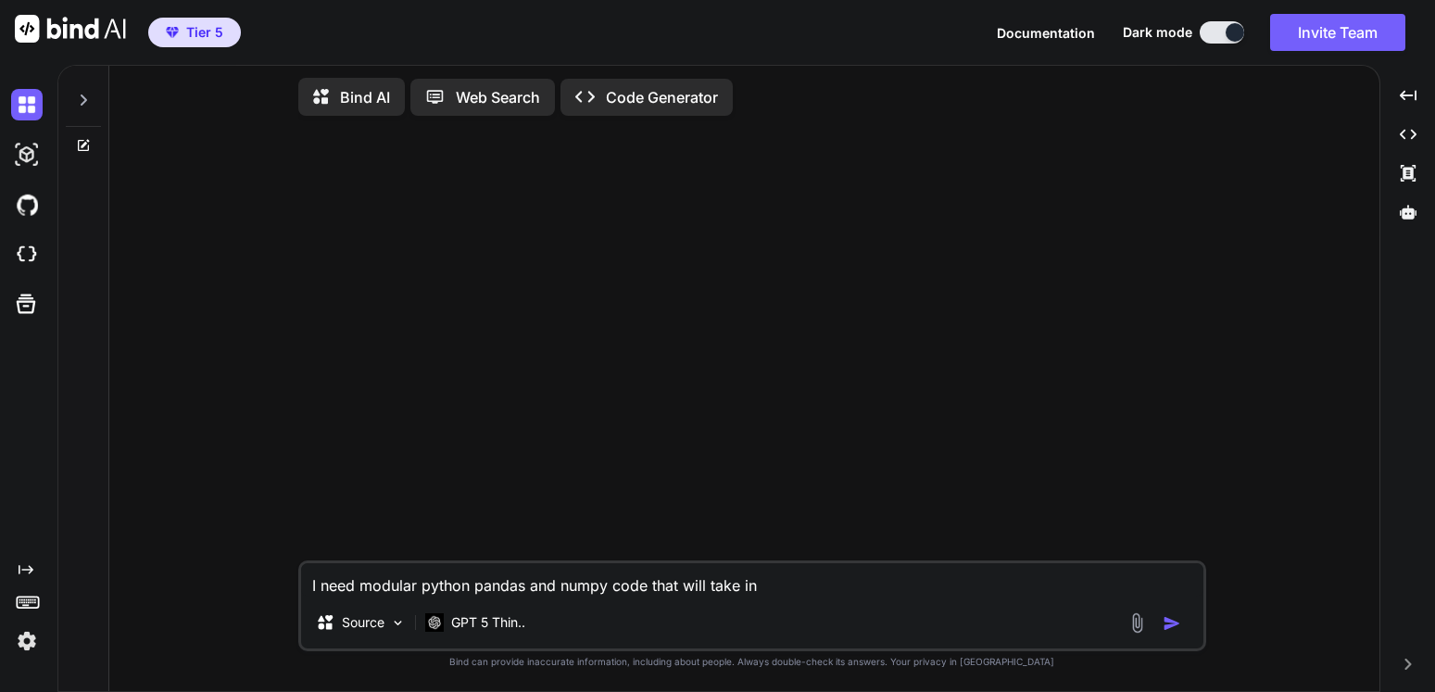
type textarea "I need modular python pandas and numpy code that will take in a"
type textarea "x"
type textarea "I need modular python pandas and numpy code that will take in a"
type textarea "x"
type textarea "I need modular python pandas and numpy code that will take in a c"
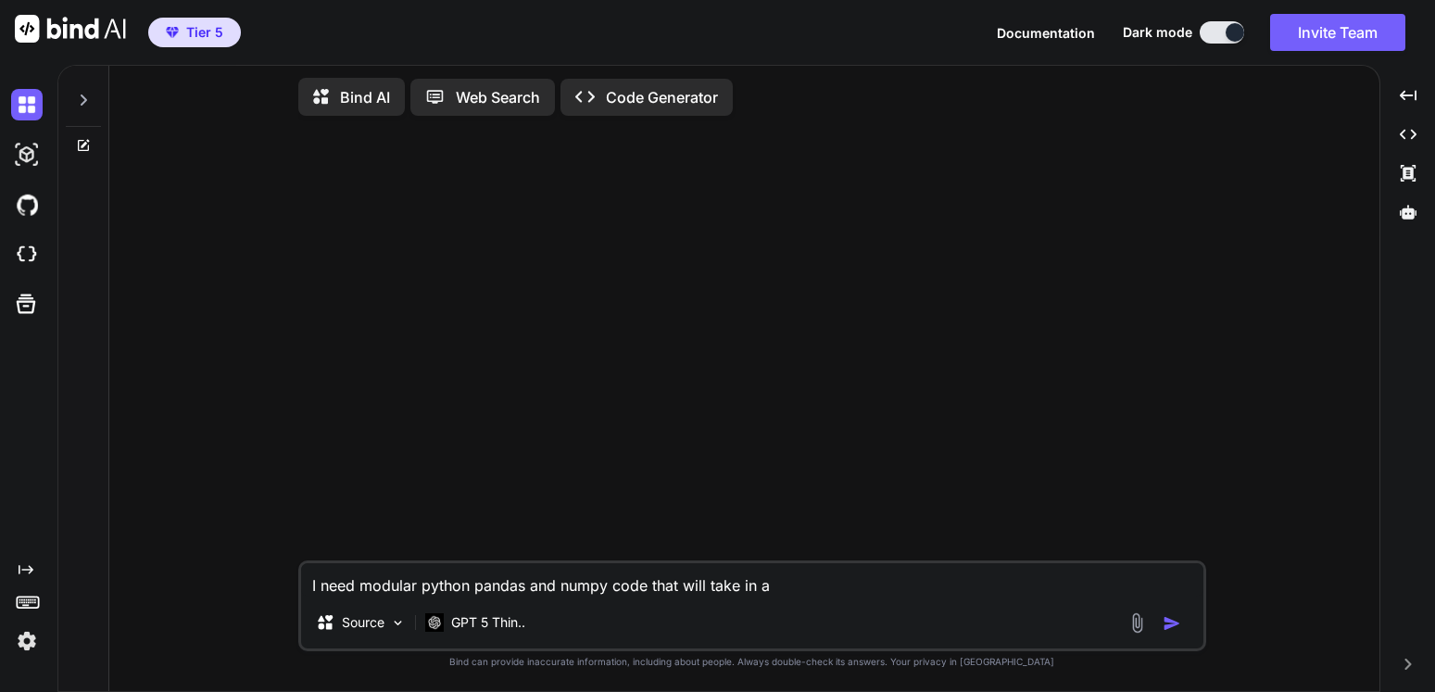
type textarea "x"
type textarea "I need modular python pandas and numpy code that will take in a cs"
type textarea "x"
type textarea "I need modular python pandas and numpy code that will take in a csv"
type textarea "x"
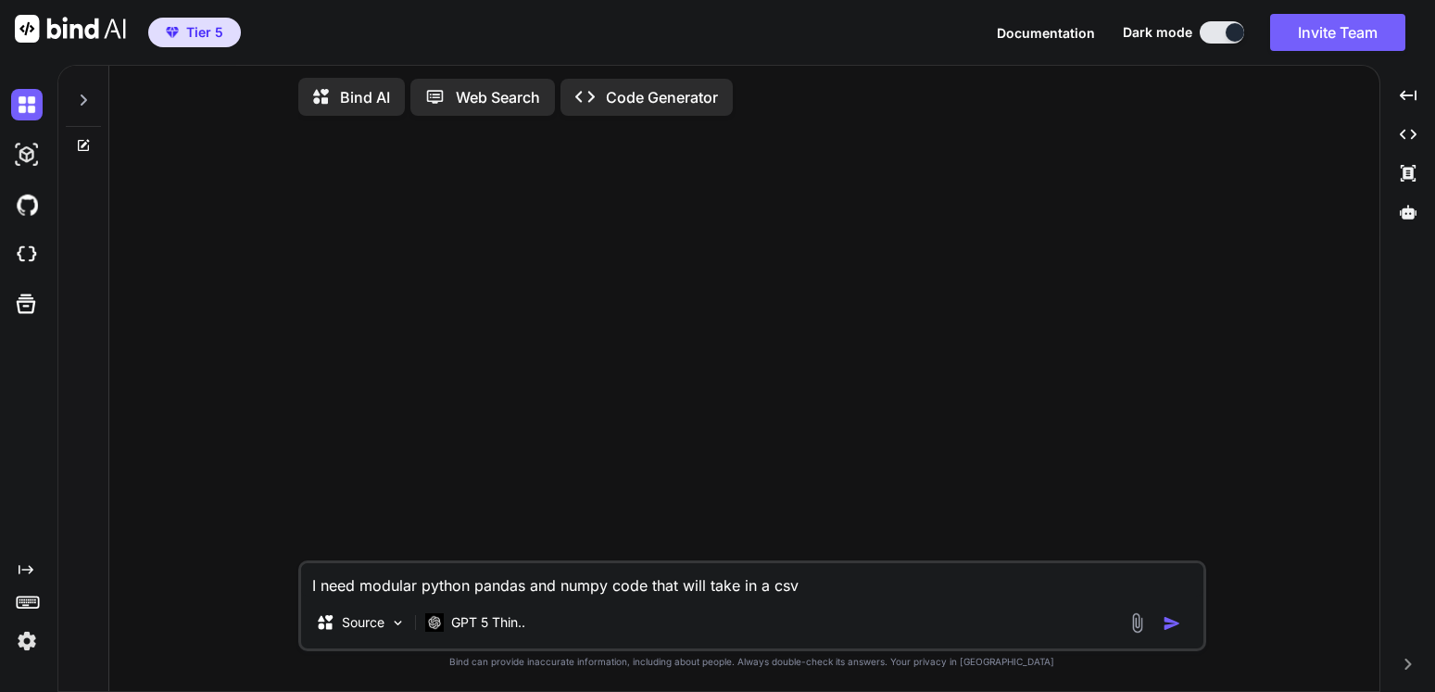
type textarea "I need modular python pandas and numpy code that will take in a csv/"
type textarea "x"
type textarea "I need modular python pandas and numpy code that will take in a csv/e"
type textarea "x"
type textarea "I need modular python pandas and numpy code that will take in a csv/ex"
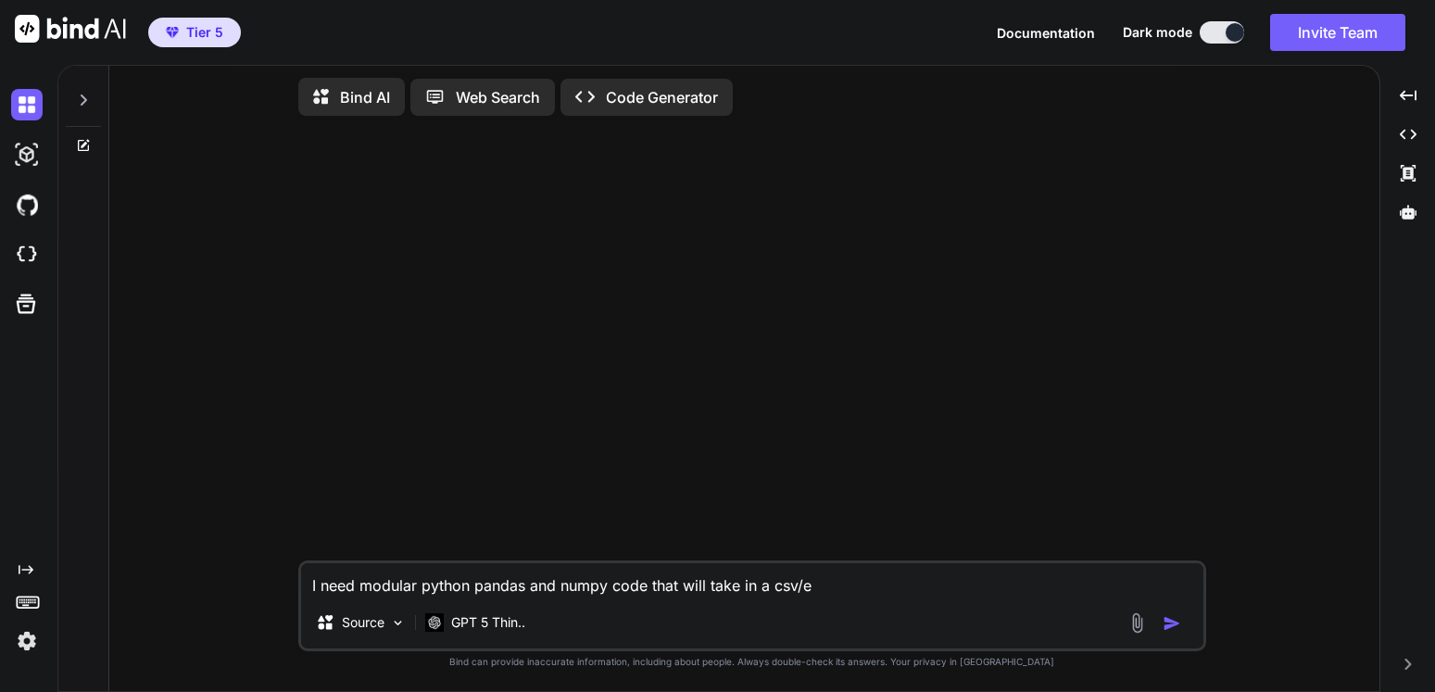
type textarea "x"
type textarea "I need modular python pandas and numpy code that will take in a csv/exc"
type textarea "x"
type textarea "I need modular python pandas and numpy code that will take in a csv/exce"
type textarea "x"
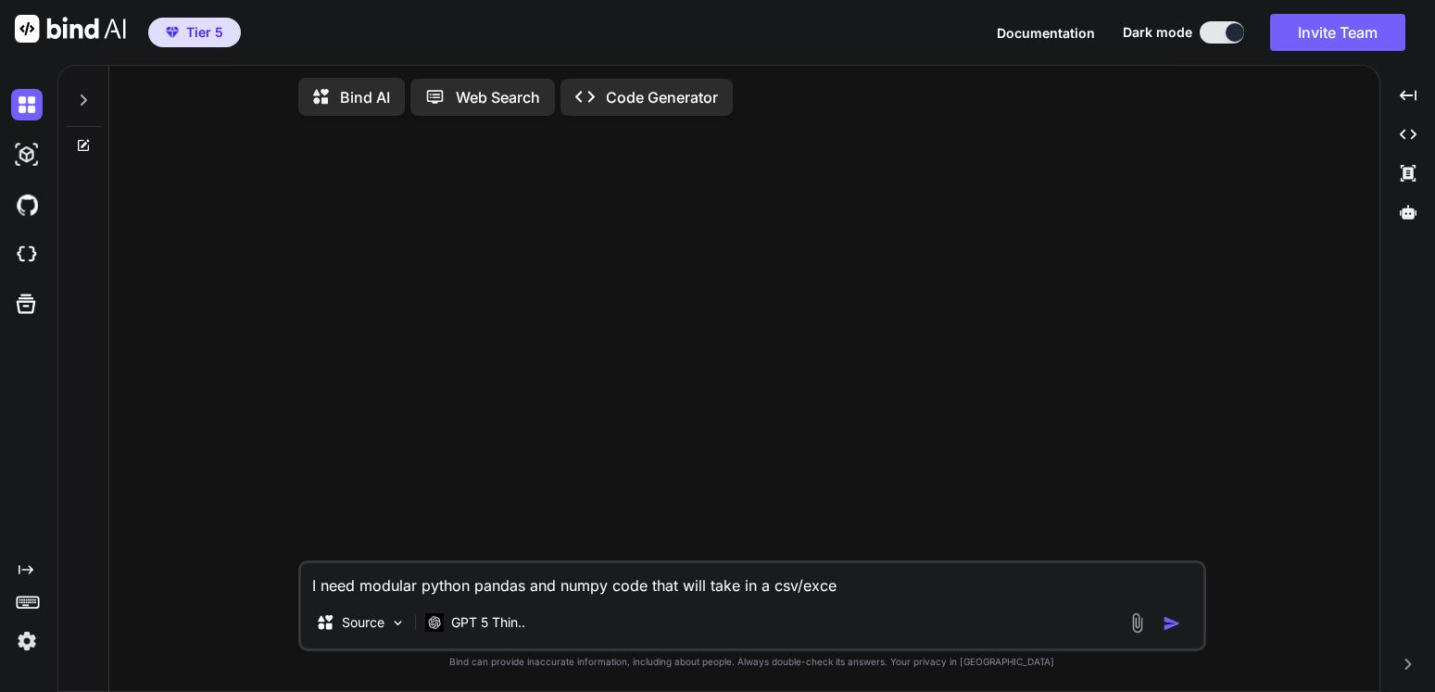
type textarea "I need modular python pandas and numpy code that will take in a csv/excel"
type textarea "x"
type textarea "I need modular python pandas and numpy code that will take in a csv/excel"
type textarea "x"
type textarea "I need modular python pandas and numpy code that will take in a csv/excel"
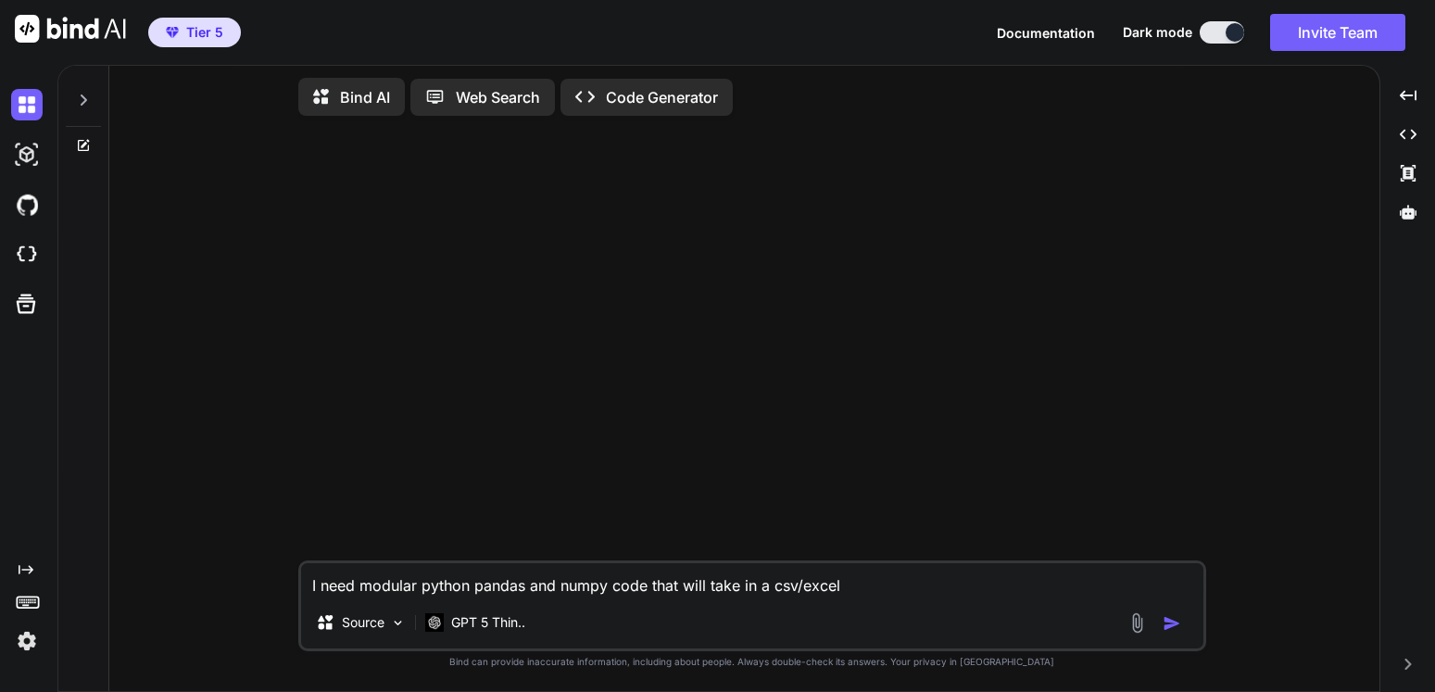
type textarea "x"
type textarea "I need modular python pandas and numpy code that will take in a csv/excel/"
type textarea "x"
type textarea "I need modular python pandas and numpy code that will take in a csv/excel/e"
type textarea "x"
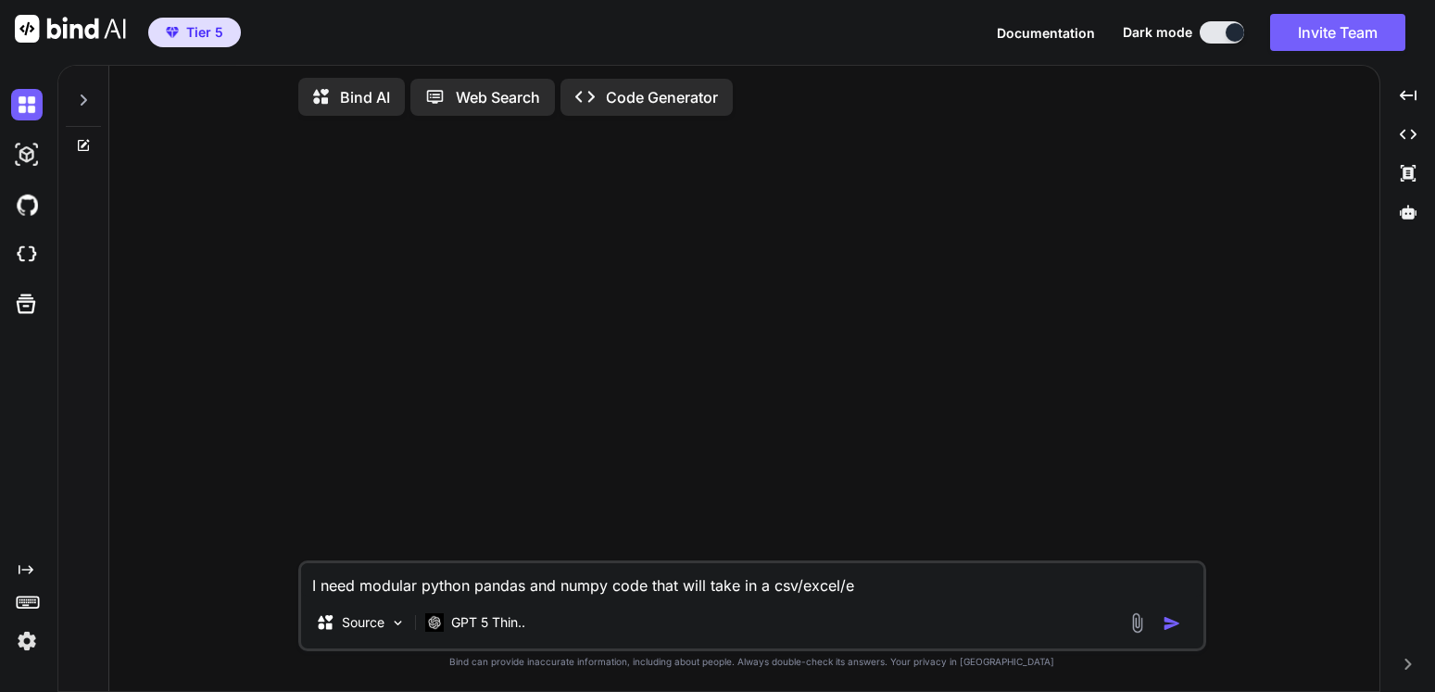
type textarea "I need modular python pandas and numpy code that will take in a csv/excel/et"
type textarea "x"
type textarea "I need modular python pandas and numpy code that will take in a csv/excel/etc"
type textarea "x"
type textarea "I need modular python pandas and numpy code that will take in a csv/excel/etc"
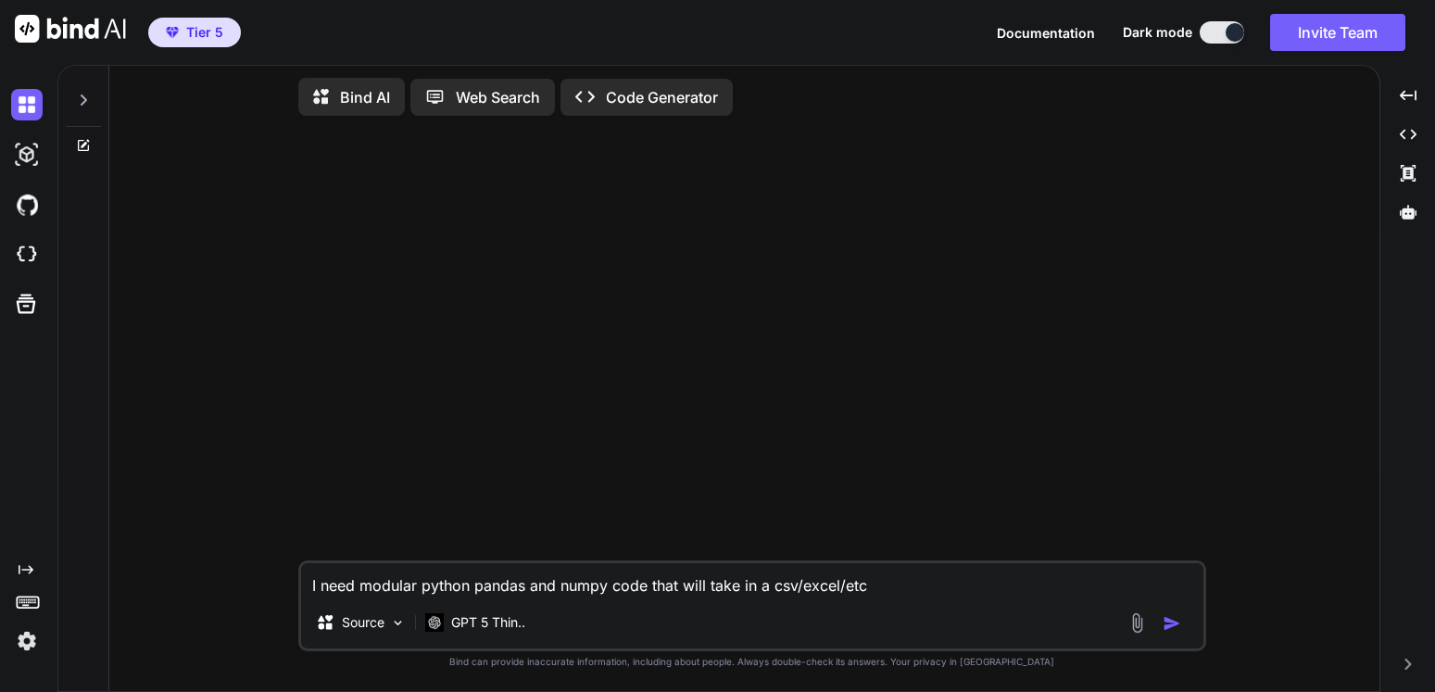
type textarea "x"
type textarea "I need modular python pandas and numpy code that will take in a csv/excel/etc f"
type textarea "x"
type textarea "I need modular python pandas and numpy code that will take in a csv/excel/etc fi"
type textarea "x"
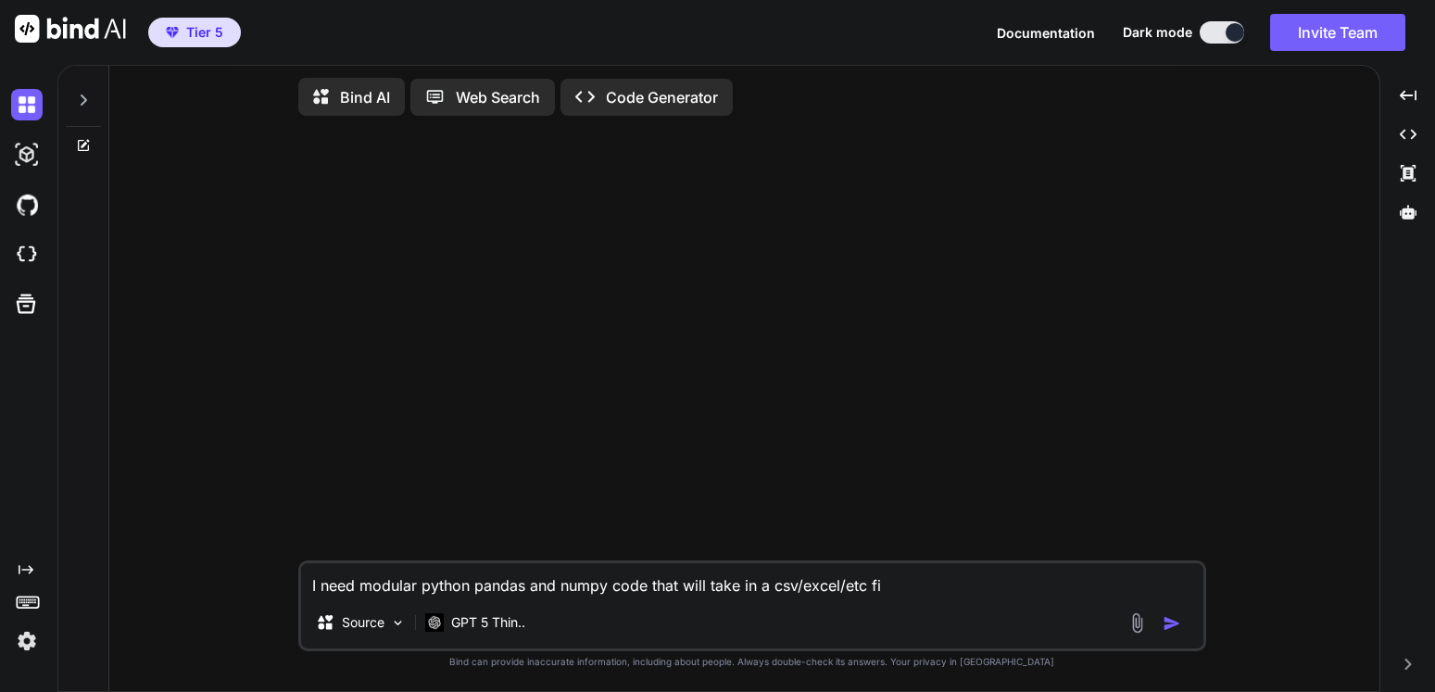
type textarea "I need modular python pandas and numpy code that will take in a csv/excel/etc f…"
type textarea "x"
type textarea "I need modular python pandas and numpy code that will take in a csv/excel/etc f…"
type textarea "x"
type textarea "I need modular python pandas and numpy code that will take in a csv/excel/etc f…"
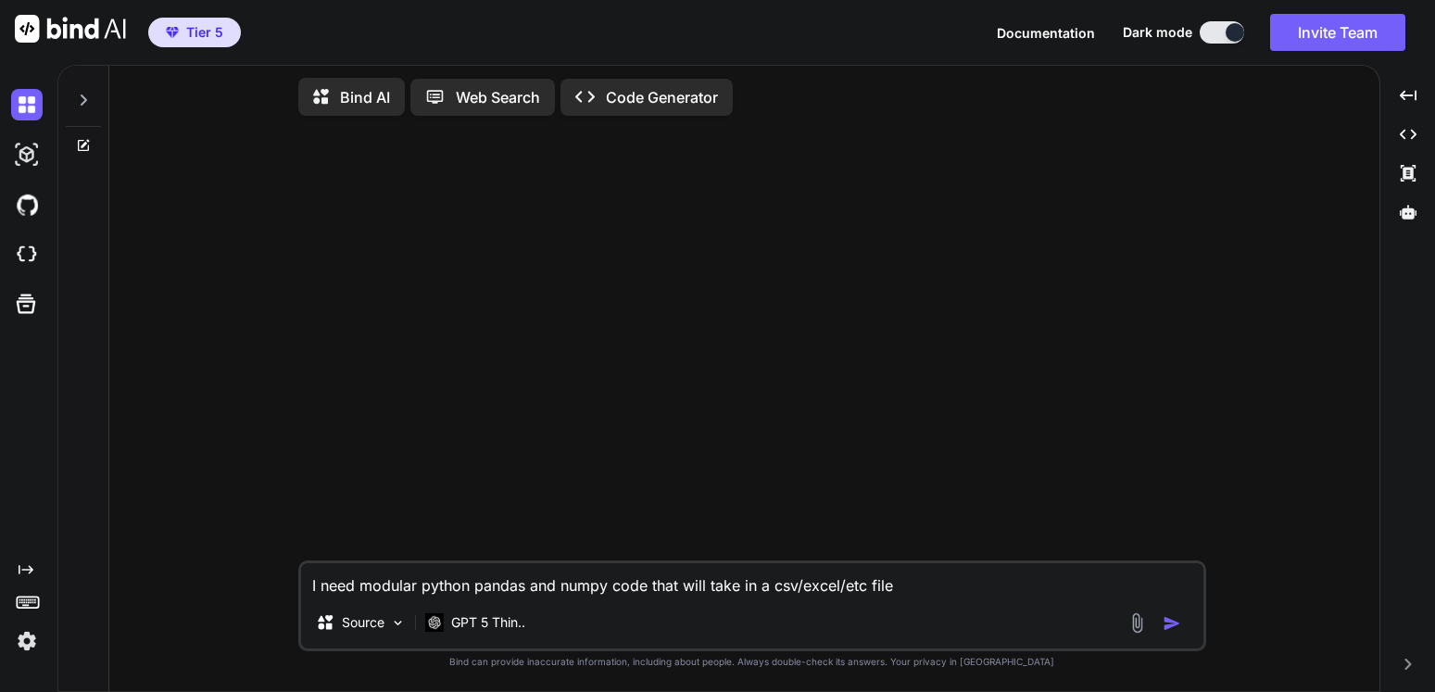
type textarea "x"
type textarea "I need modular python pandas and numpy code that will take in a csv/excel/etc f…"
type textarea "x"
type textarea "I need modular python pandas and numpy code that will take in a csv/excel/etc f…"
type textarea "x"
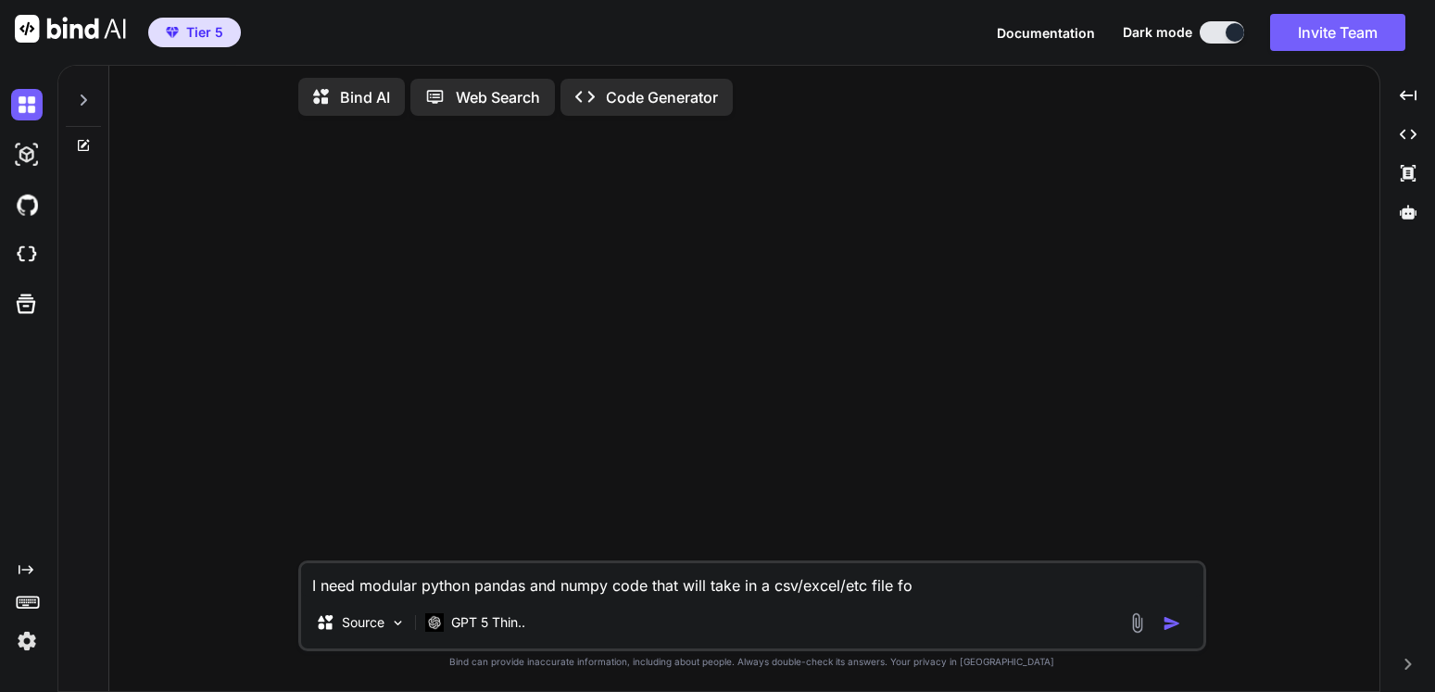
type textarea "I need modular python pandas and numpy code that will take in a csv/excel/etc f…"
type textarea "x"
type textarea "I need modular python pandas and numpy code that will take in a csv/excel/etc f…"
type textarea "x"
type textarea "I need modular python pandas and numpy code that will take in a csv/excel/etc f…"
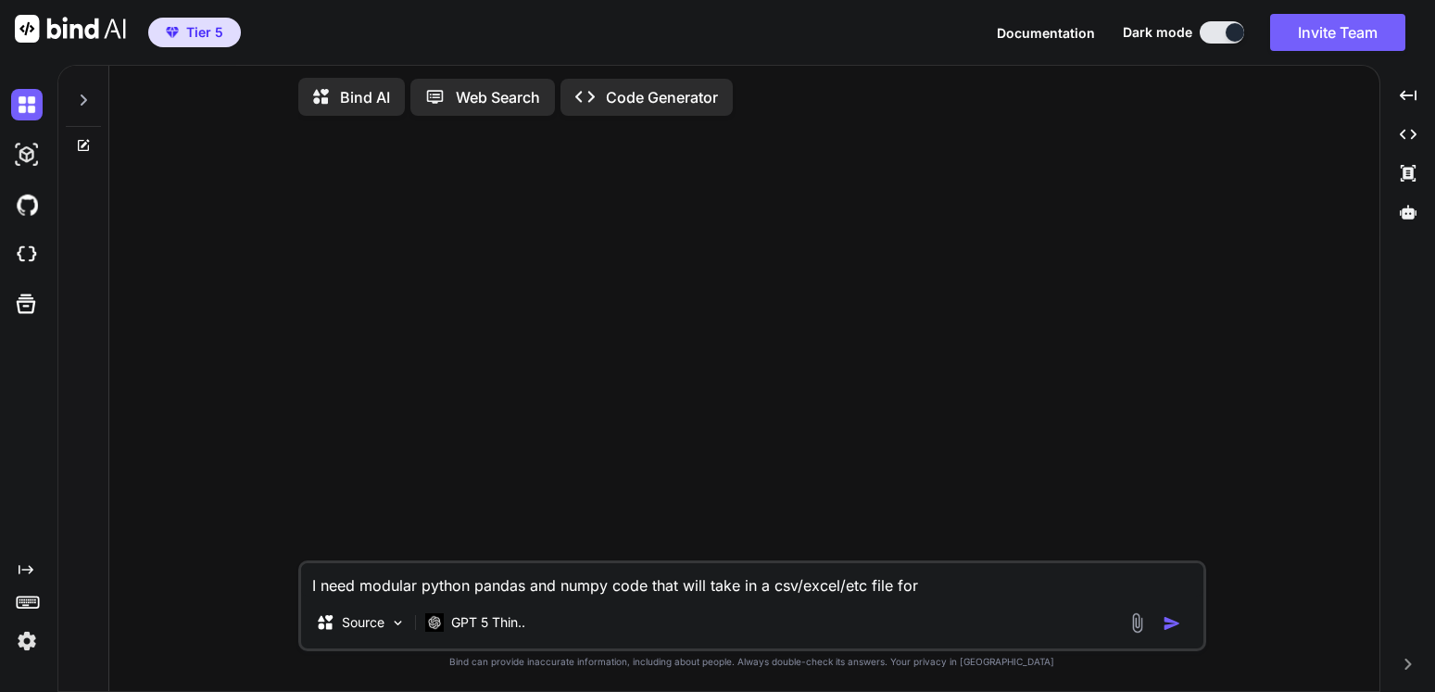
type textarea "x"
type textarea "I need modular python pandas and numpy code that will take in a csv/excel/etc f…"
type textarea "x"
type textarea "I need modular python pandas and numpy code that will take in a csv/excel/etc f…"
type textarea "x"
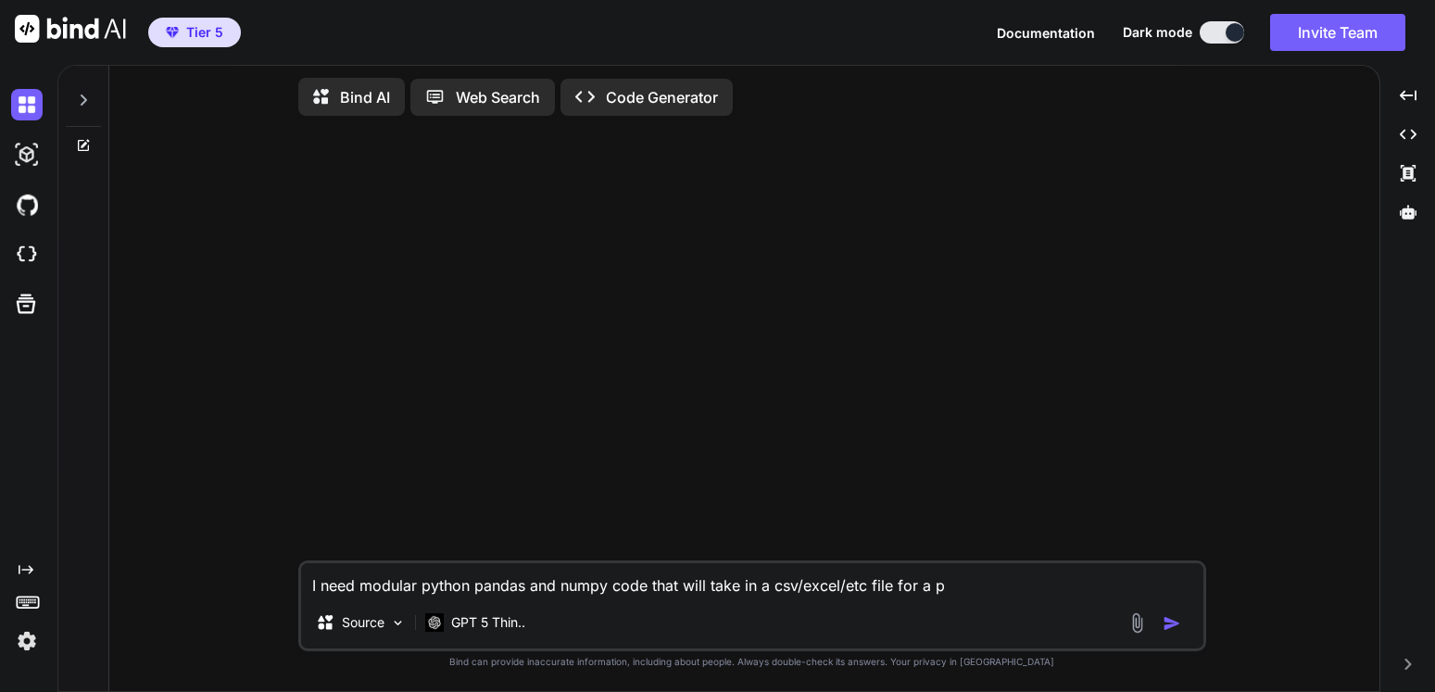
type textarea "I need modular python pandas and numpy code that will take in a csv/excel/etc f…"
type textarea "x"
type textarea "I need modular python pandas and numpy code that will take in a csv/excel/etc f…"
type textarea "x"
type textarea "I need modular python pandas and numpy code that will take in a csv/excel/etc f…"
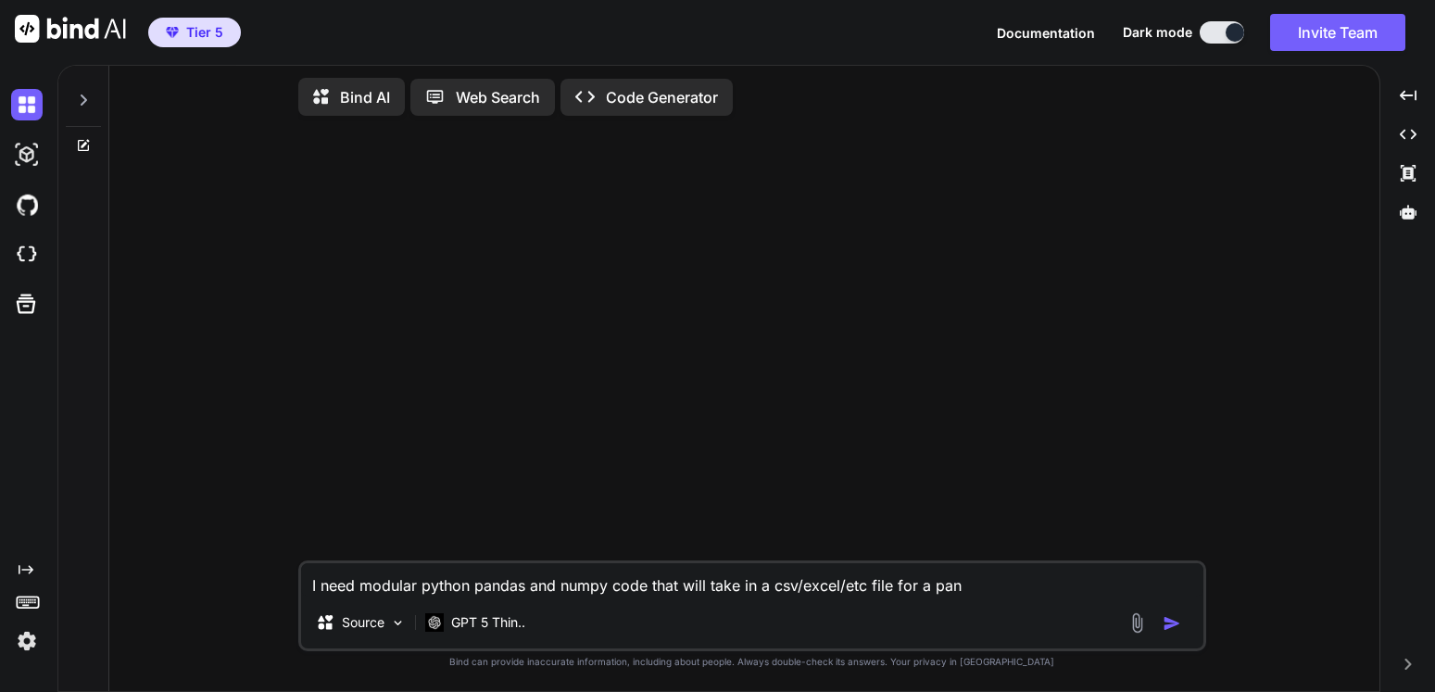
type textarea "x"
type textarea "I need modular python pandas and numpy code that will take in a csv/excel/etc f…"
type textarea "x"
type textarea "I need modular python pandas and numpy code that will take in a csv/excel/etc f…"
type textarea "x"
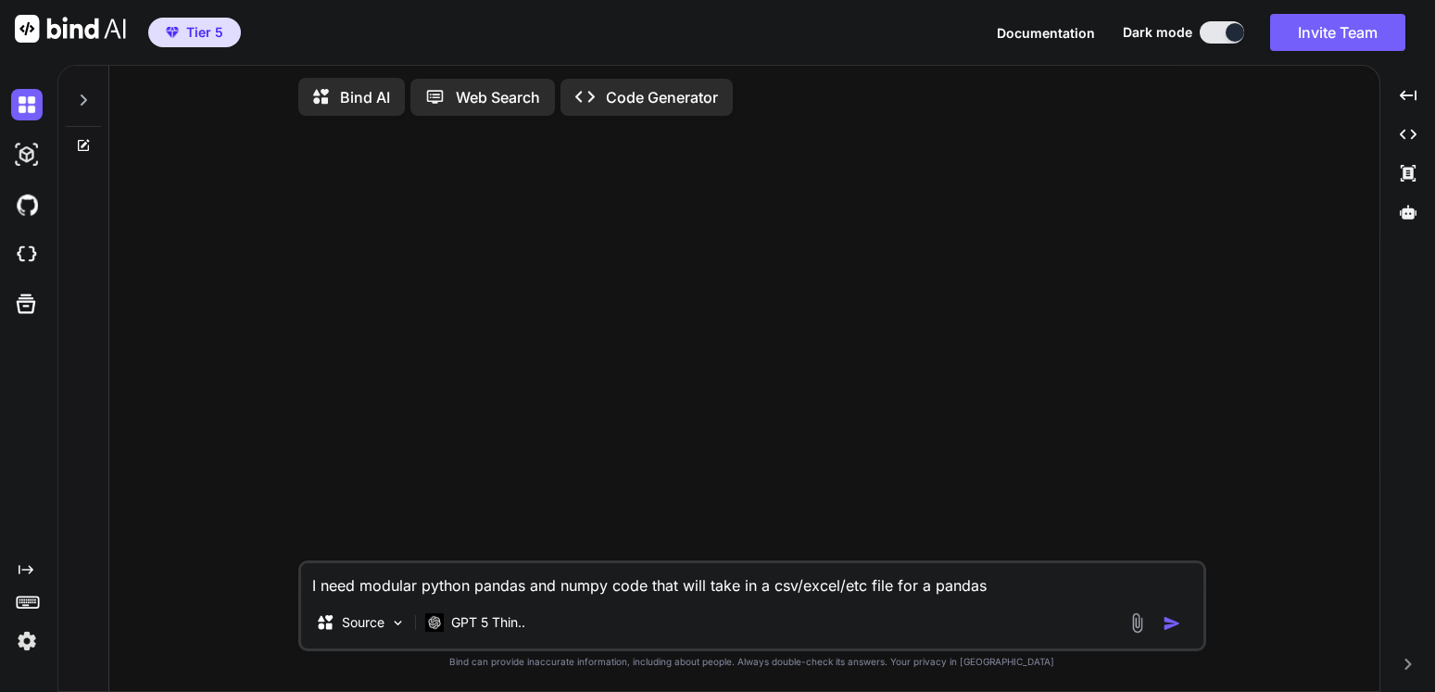
type textarea "I need modular python pandas and numpy code that will take in a csv/excel/etc f…"
type textarea "x"
type textarea "I need modular python pandas and numpy code that will take in a csv/excel/etc f…"
type textarea "x"
type textarea "I need modular python pandas and numpy code that will take in a csv/excel/etc f…"
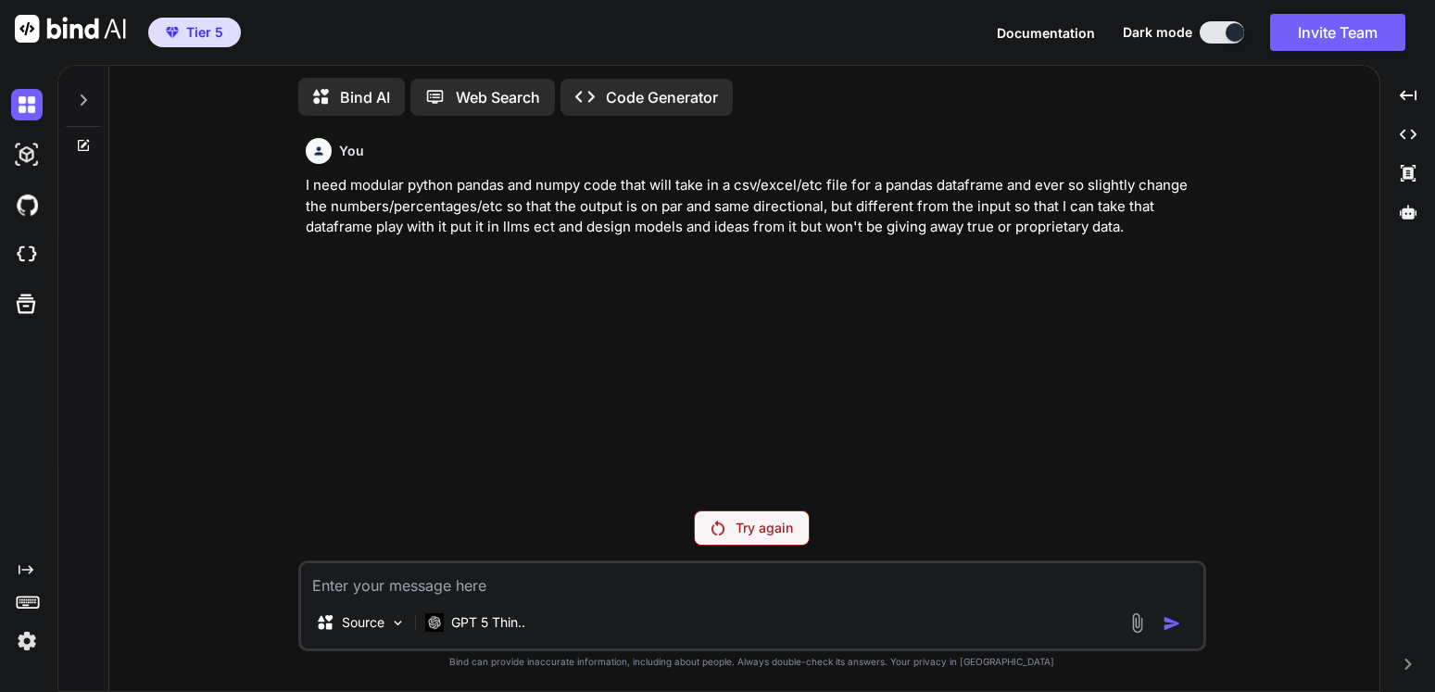
click at [777, 535] on p "Try again" at bounding box center [764, 528] width 57 height 19
click at [777, 496] on div "You I need modular python pandas and numpy code that will take in a csv/excel/e…" at bounding box center [754, 313] width 904 height 365
click at [655, 206] on p "I need modular python pandas and numpy code that will take in a csv/excel/etc f…" at bounding box center [754, 206] width 897 height 63
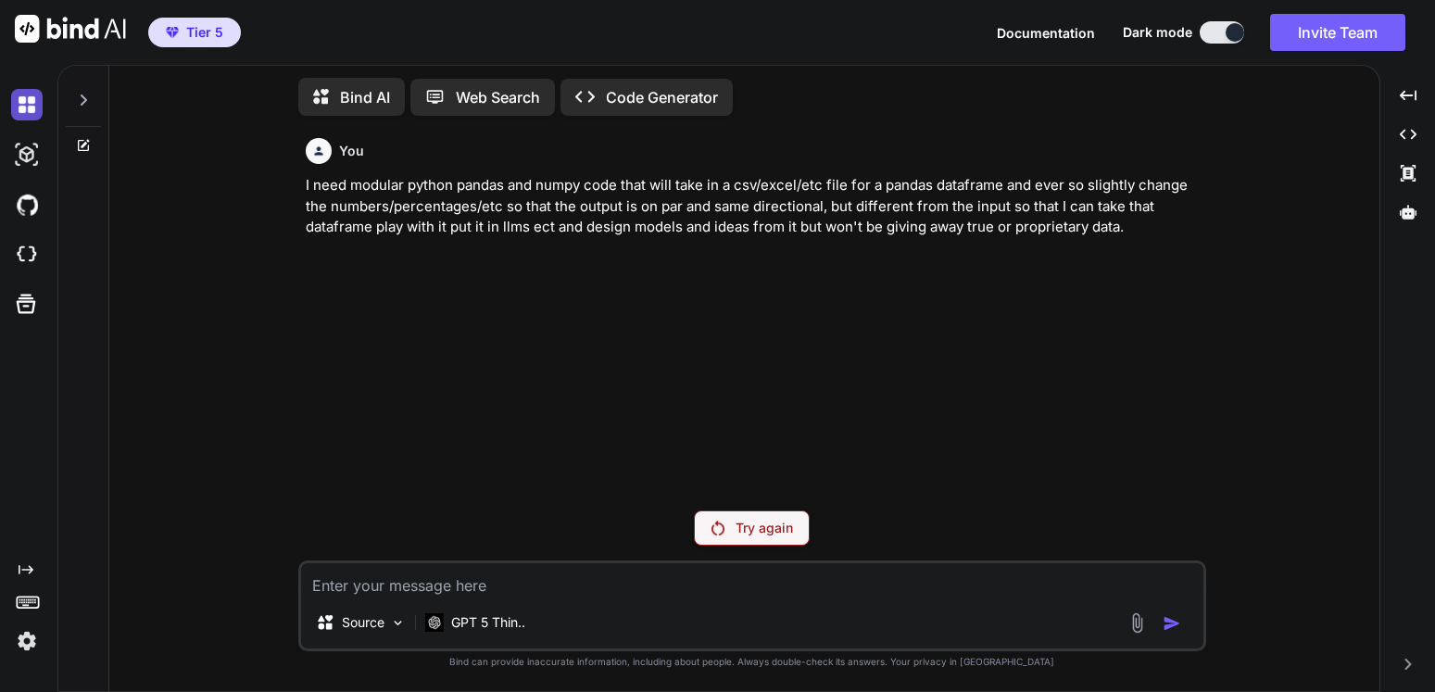
click at [20, 108] on img at bounding box center [27, 105] width 32 height 32
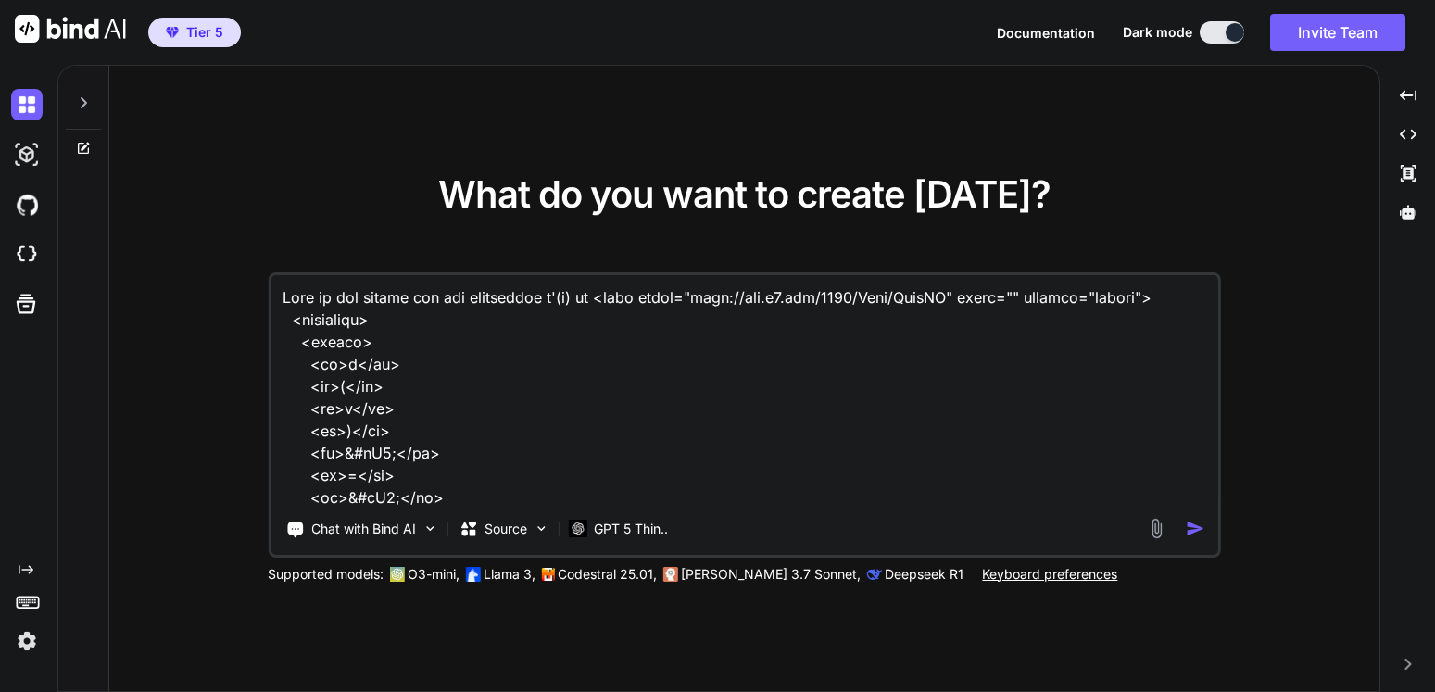
scroll to position [2626, 0]
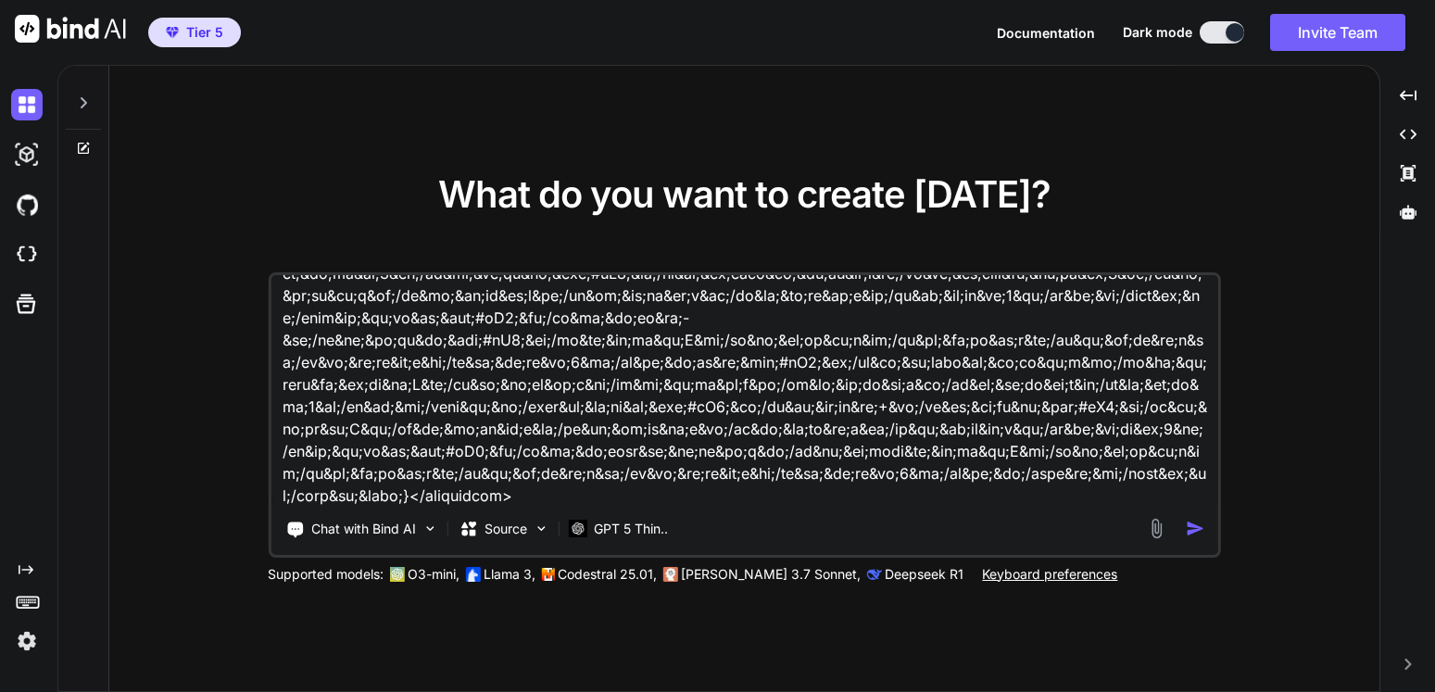
click at [82, 108] on icon at bounding box center [83, 102] width 15 height 15
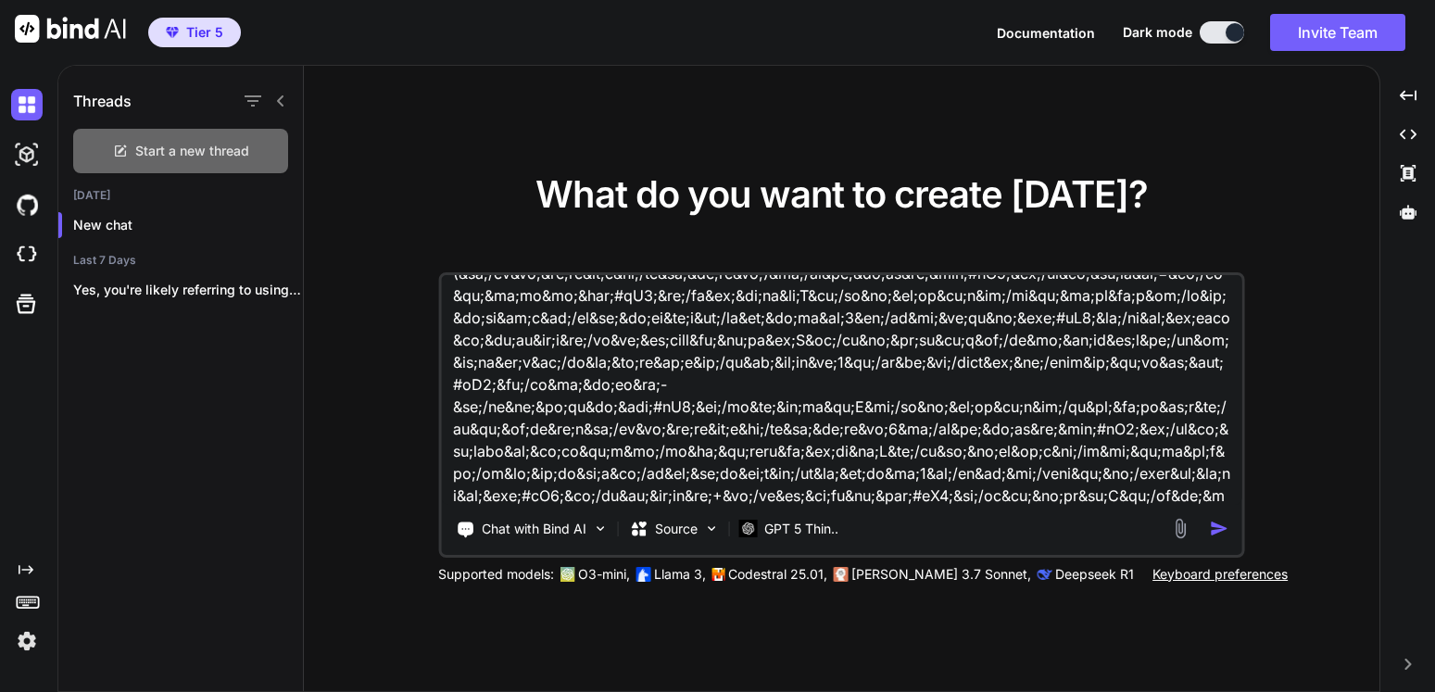
click at [191, 150] on span "Start a new thread" at bounding box center [192, 151] width 114 height 19
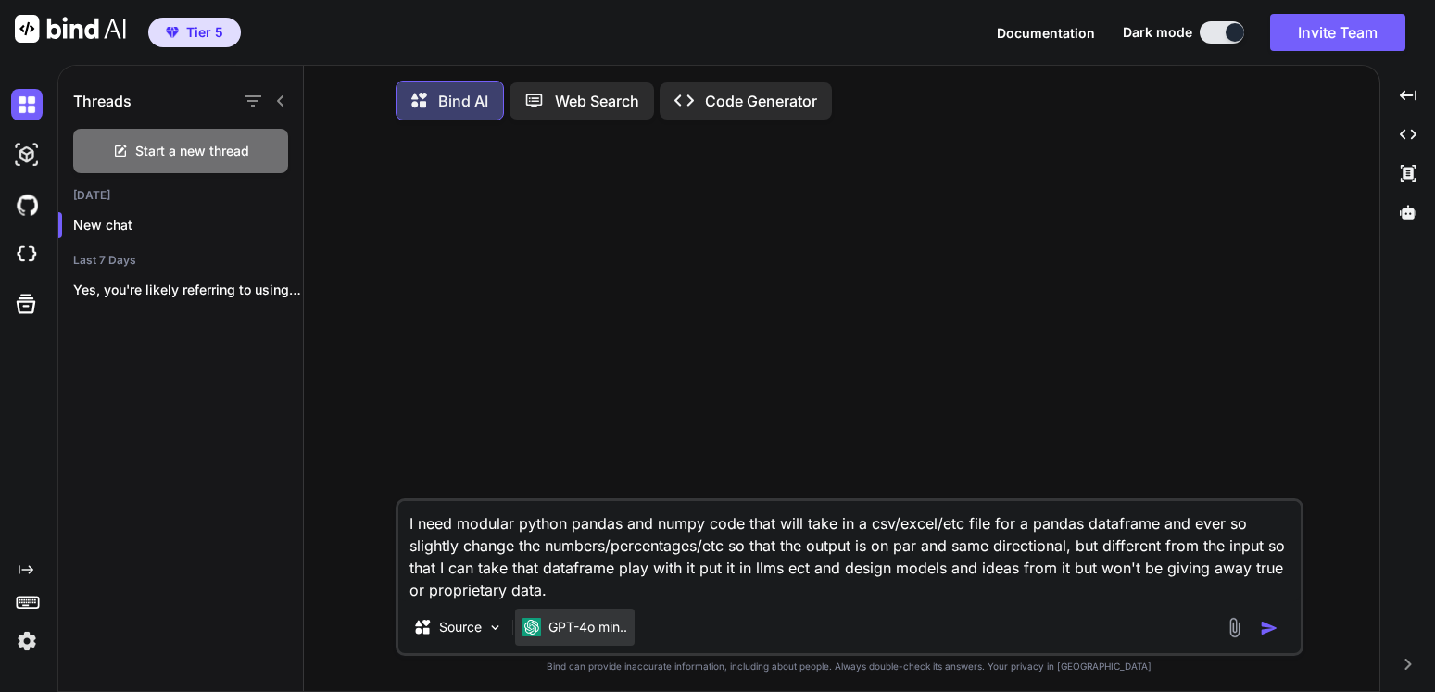
click at [607, 636] on p "GPT-4o min.." at bounding box center [587, 627] width 79 height 19
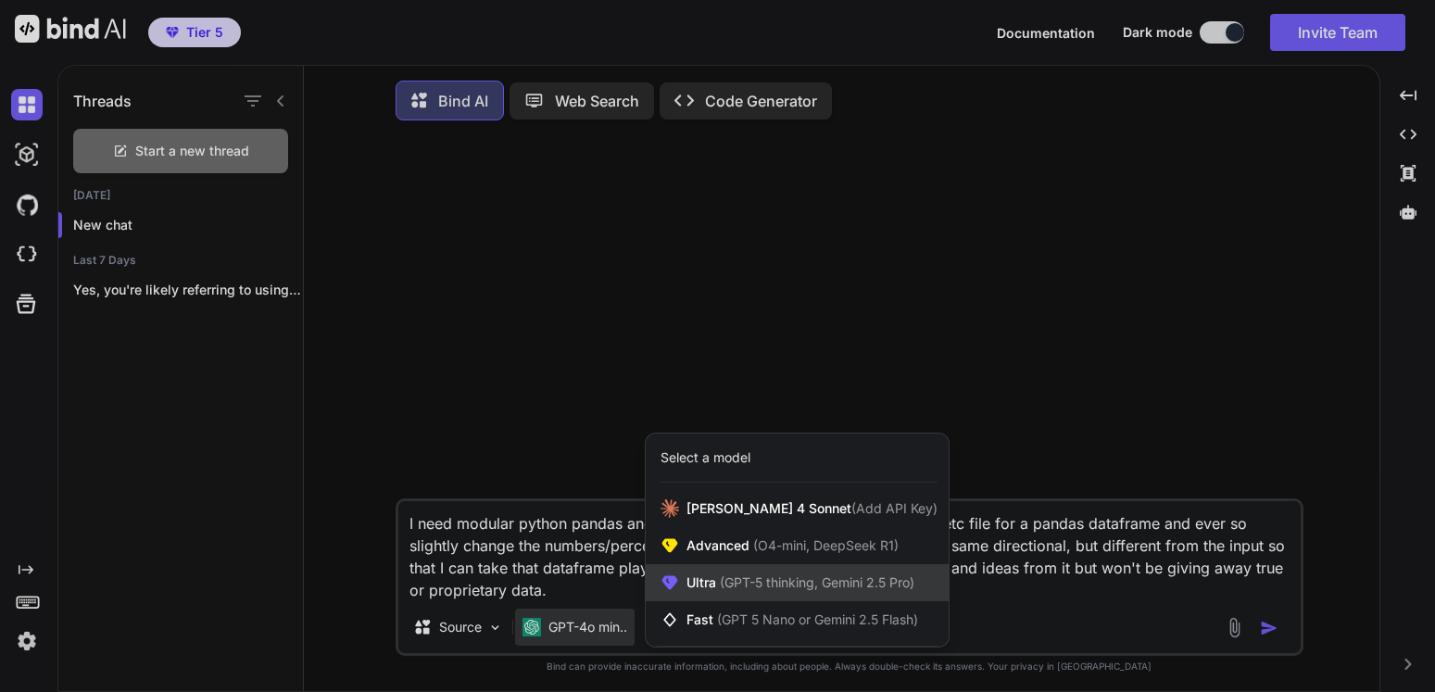
click at [774, 590] on span "(GPT-5 thinking, Gemini 2.5 Pro)" at bounding box center [815, 582] width 198 height 16
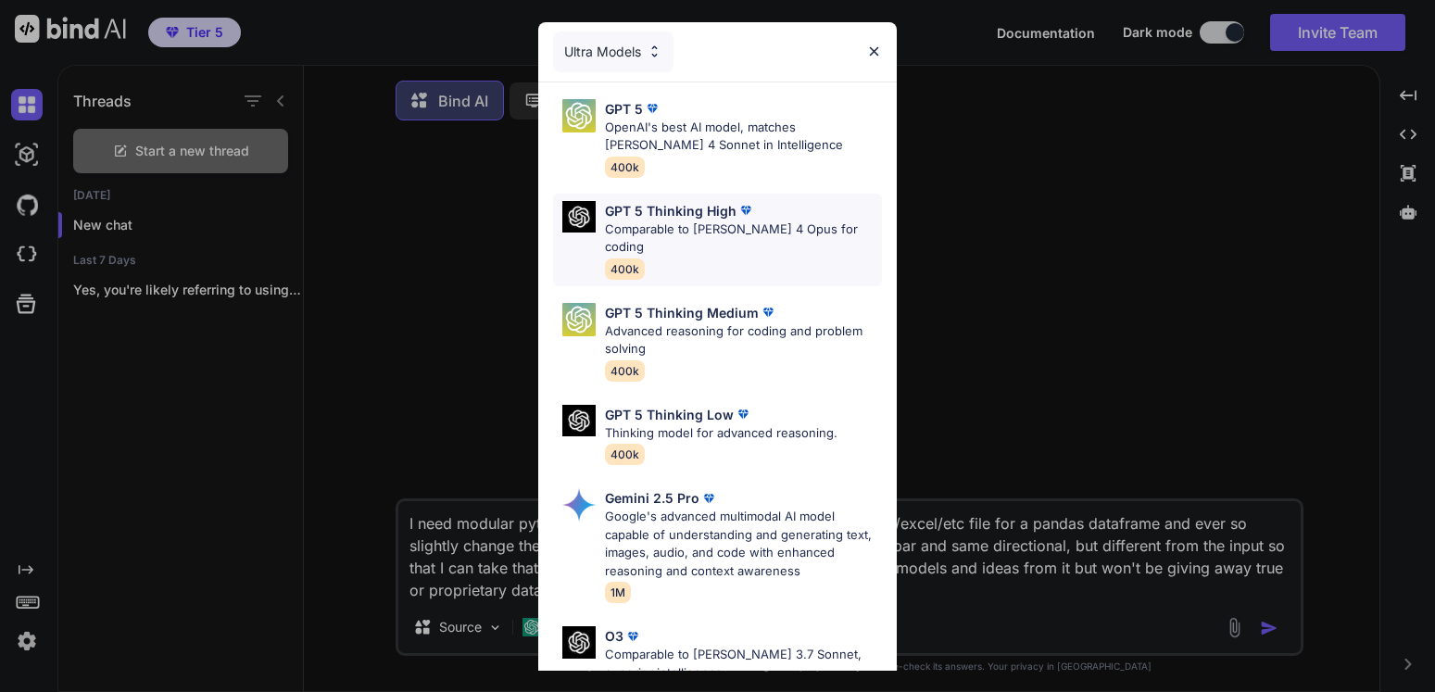
click at [670, 218] on p "GPT 5 Thinking High" at bounding box center [671, 210] width 132 height 19
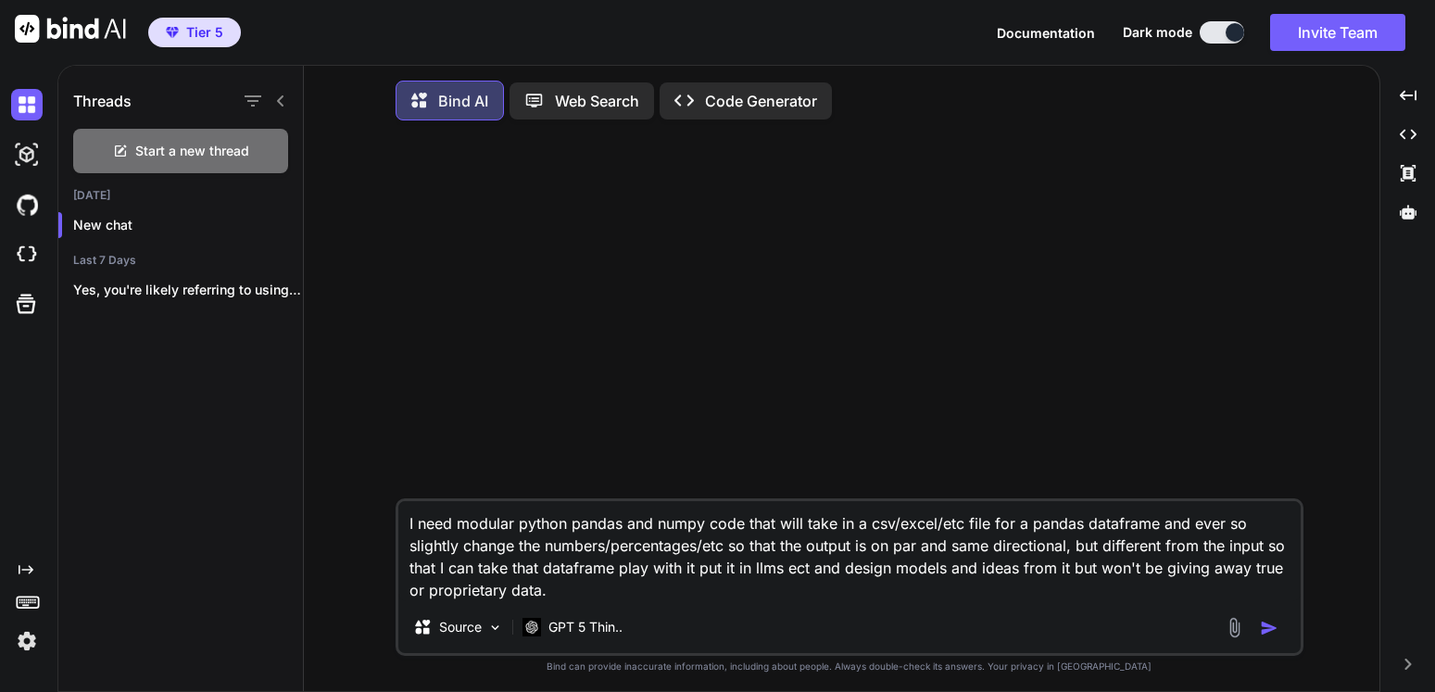
click at [1273, 637] on img "button" at bounding box center [1269, 628] width 19 height 19
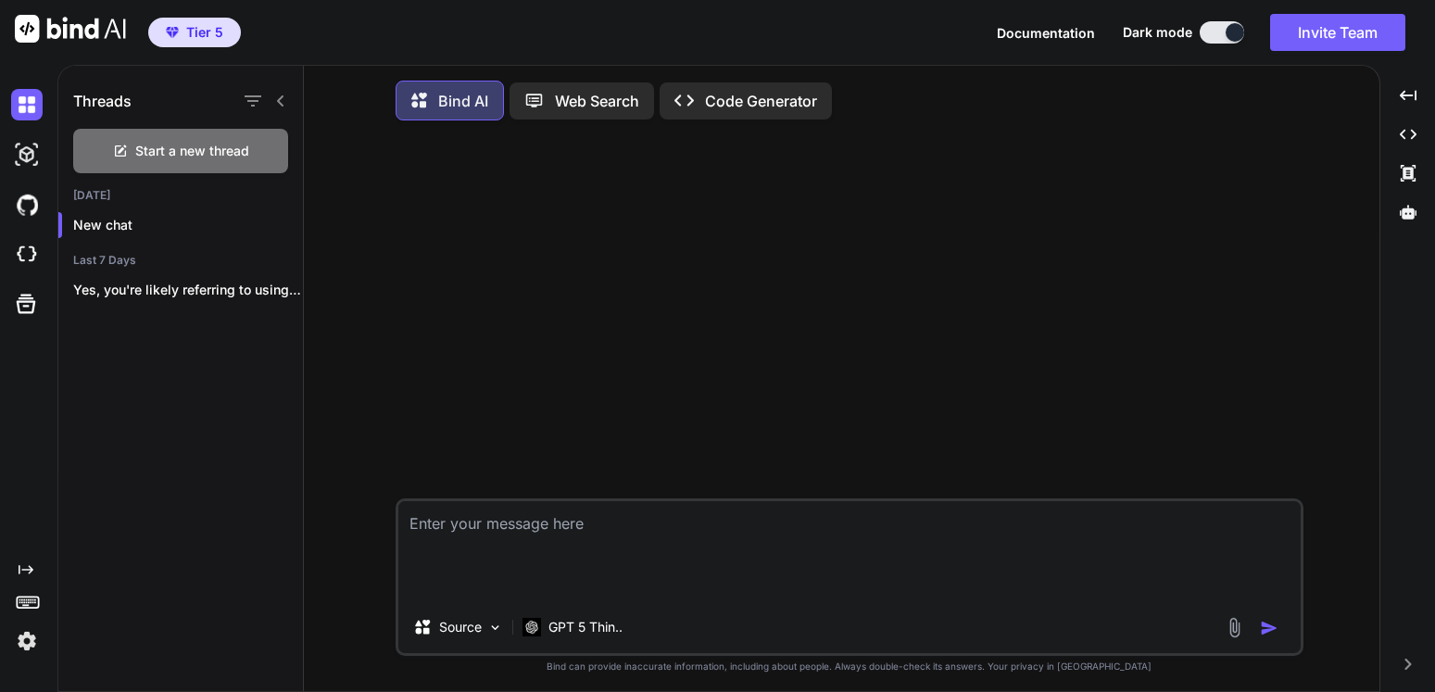
click at [1273, 637] on img "button" at bounding box center [1269, 628] width 19 height 19
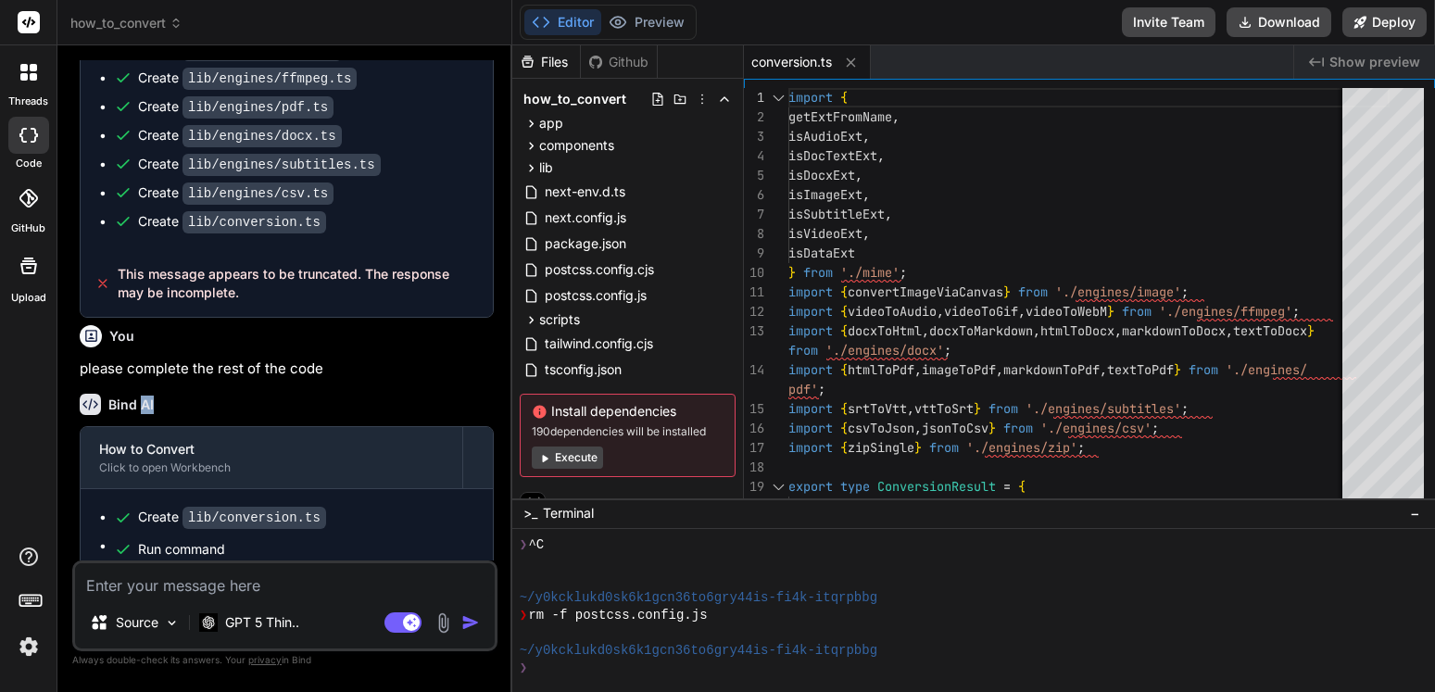
scroll to position [6767, 0]
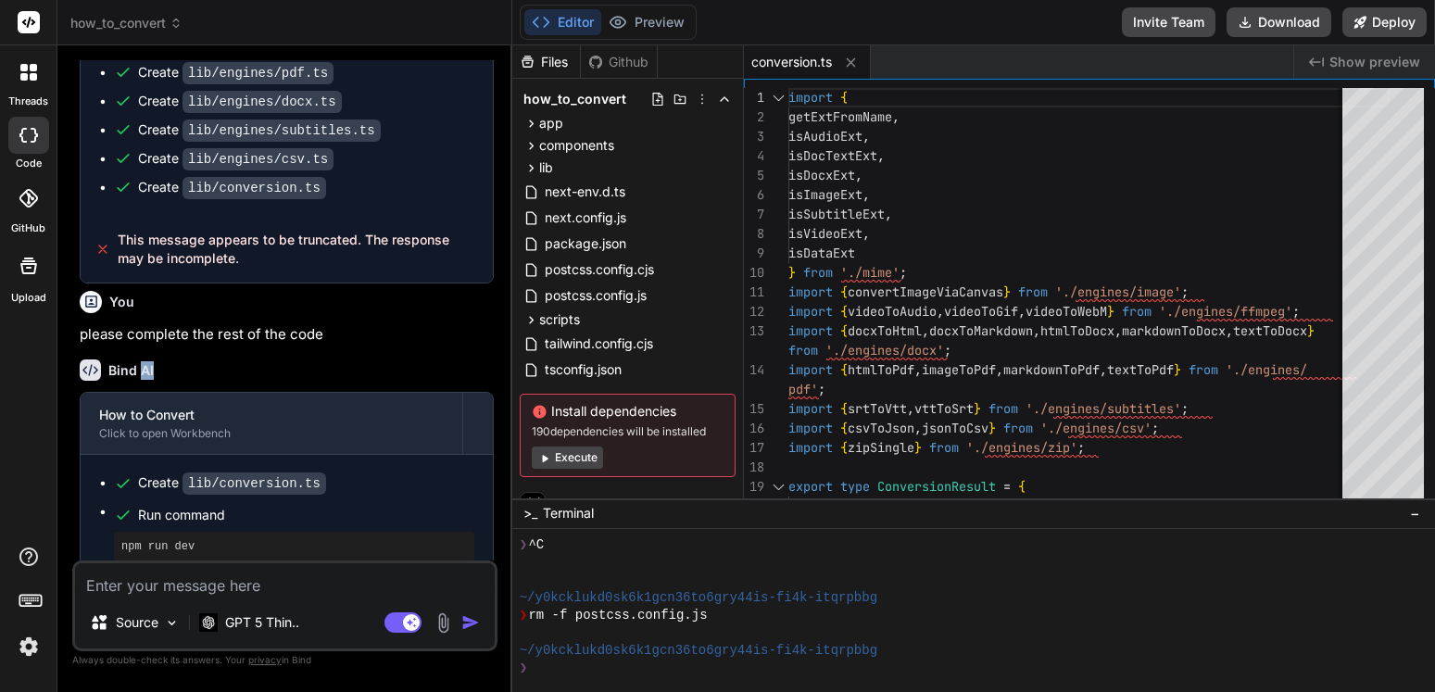
click at [573, 468] on button "Execute" at bounding box center [567, 458] width 71 height 22
click at [573, 468] on div "how_to_convert app changelog page.tsx convert page.tsx faq page.tsx globals.css…" at bounding box center [627, 282] width 231 height 406
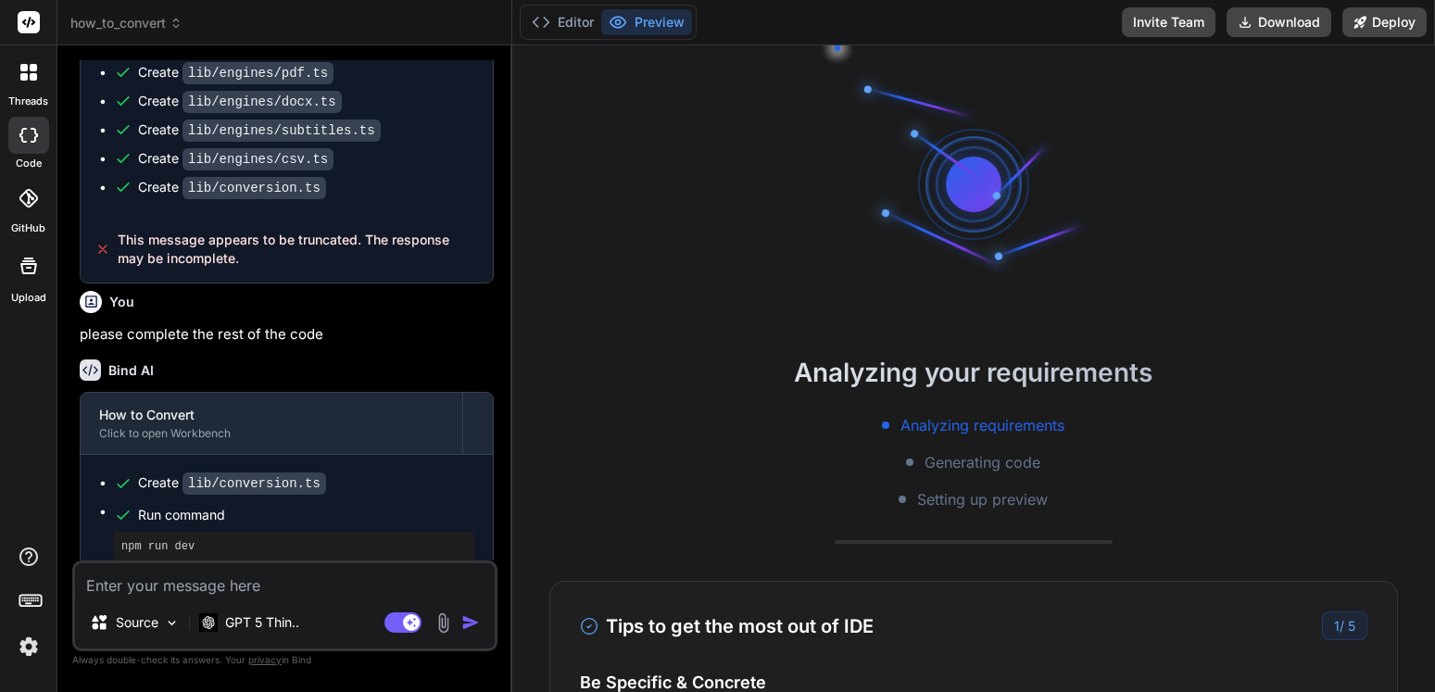
scroll to position [581, 0]
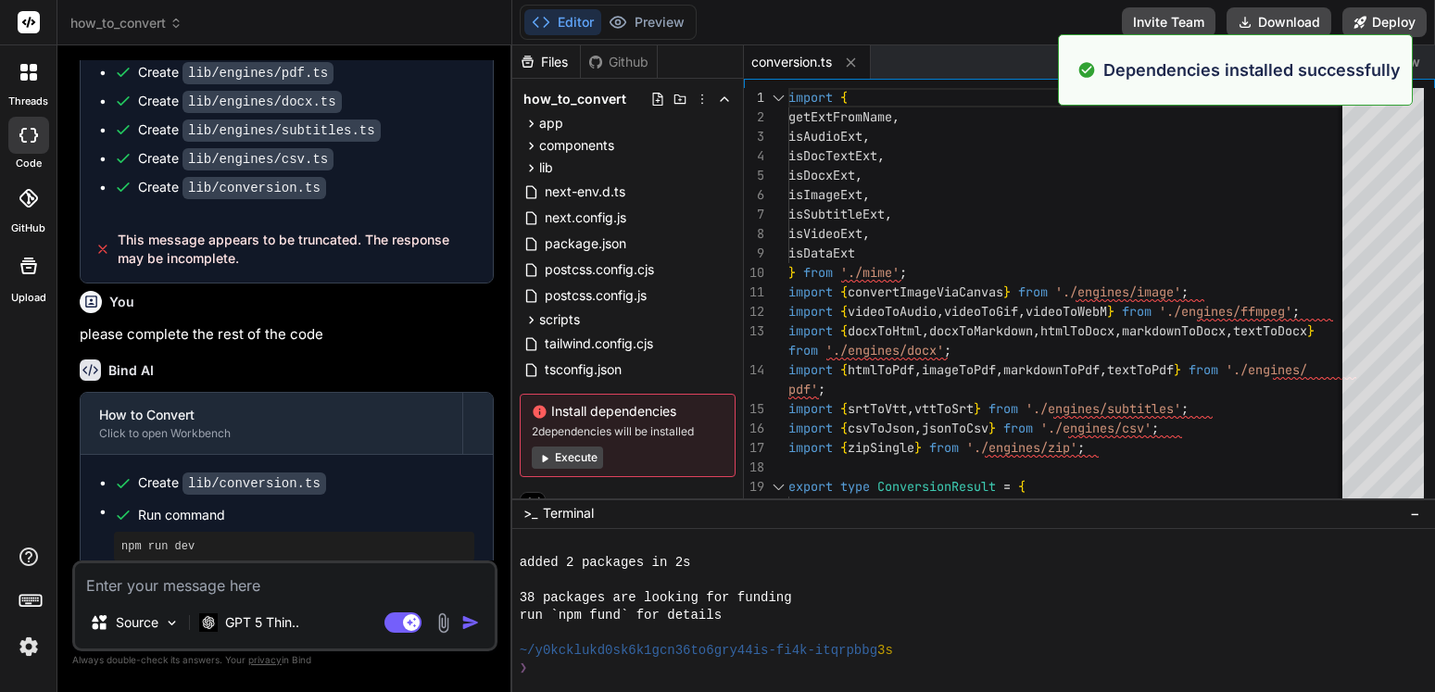
type textarea "x"
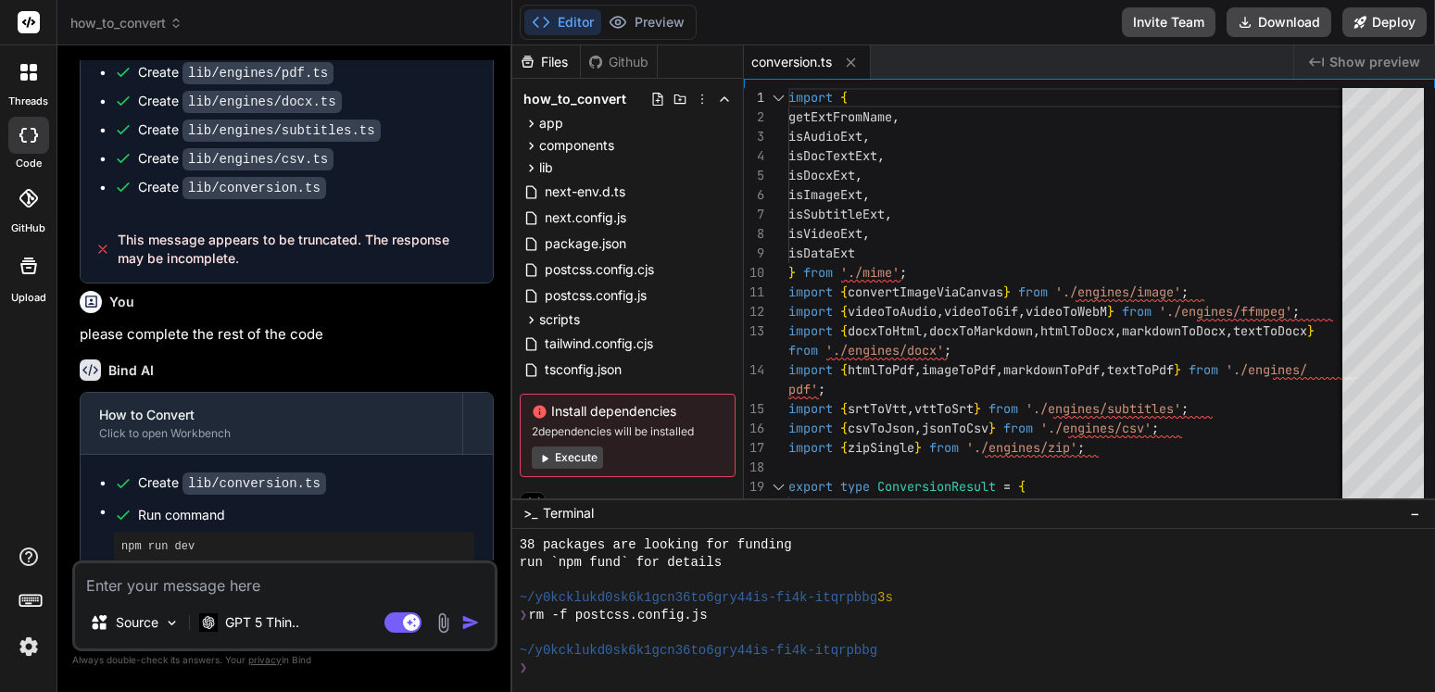
scroll to position [933, 0]
